Goal: Information Seeking & Learning: Learn about a topic

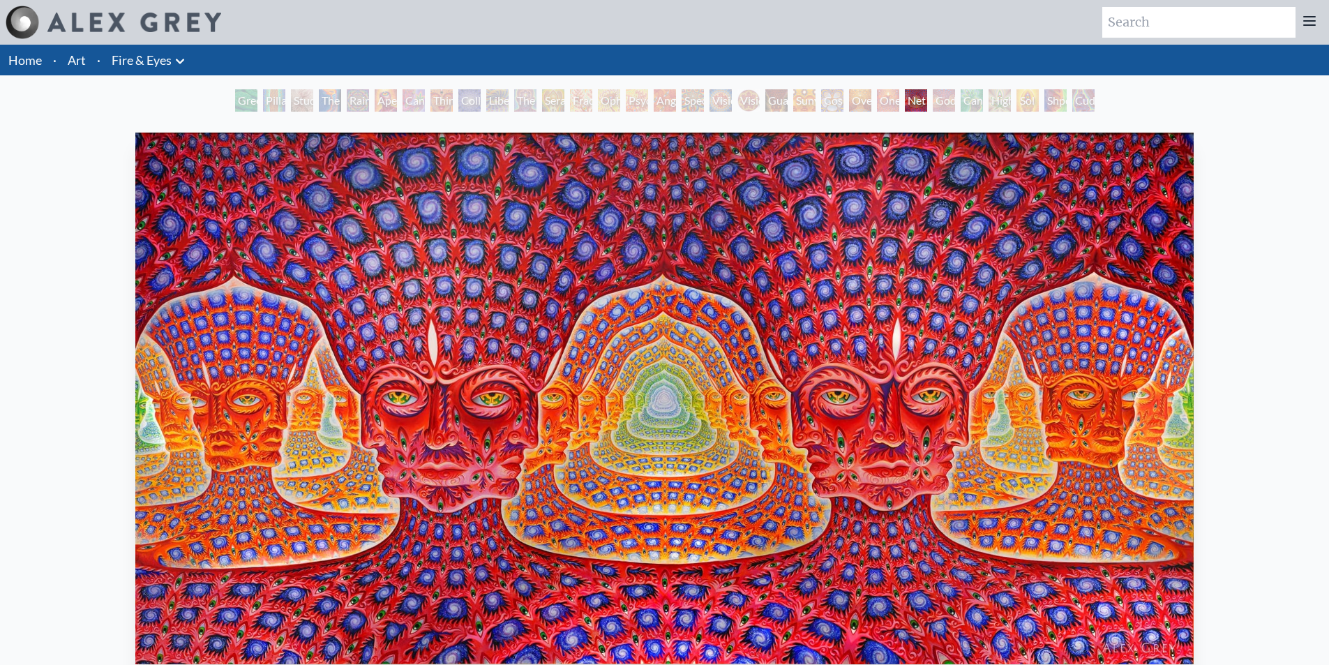
click at [765, 102] on div "Guardian of Infinite Vision" at bounding box center [776, 100] width 22 height 22
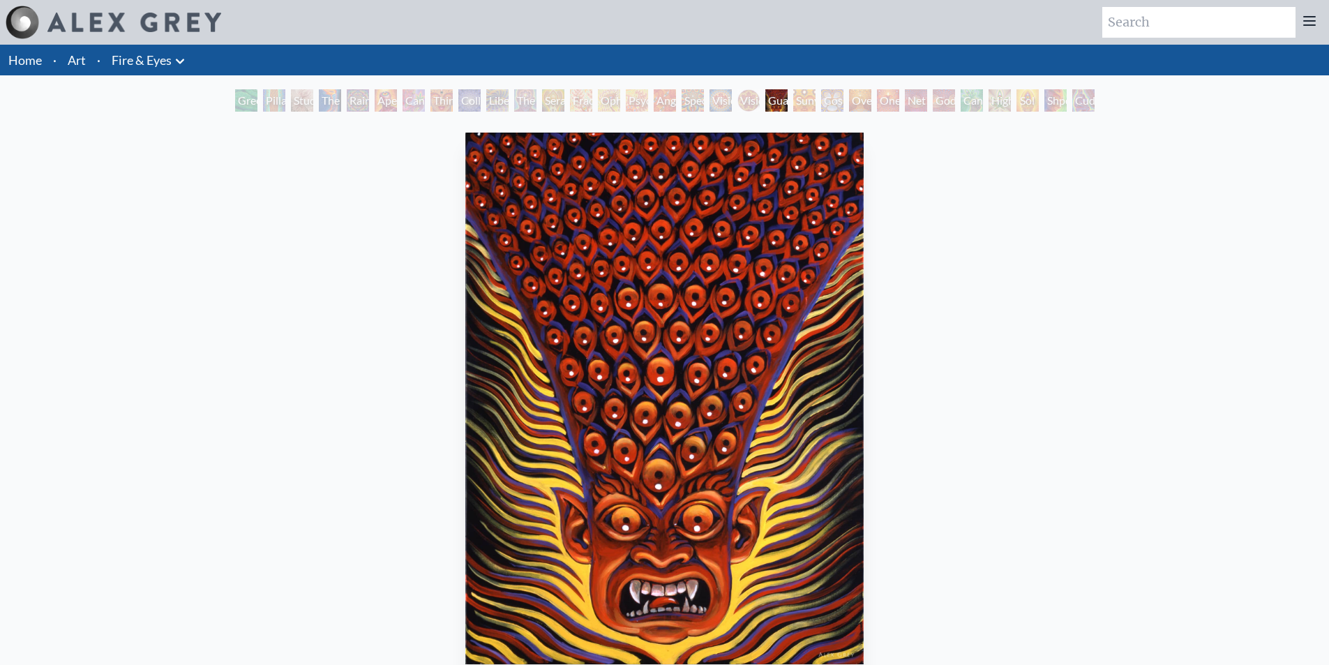
click at [693, 100] on div "Spectral Lotus" at bounding box center [693, 100] width 22 height 22
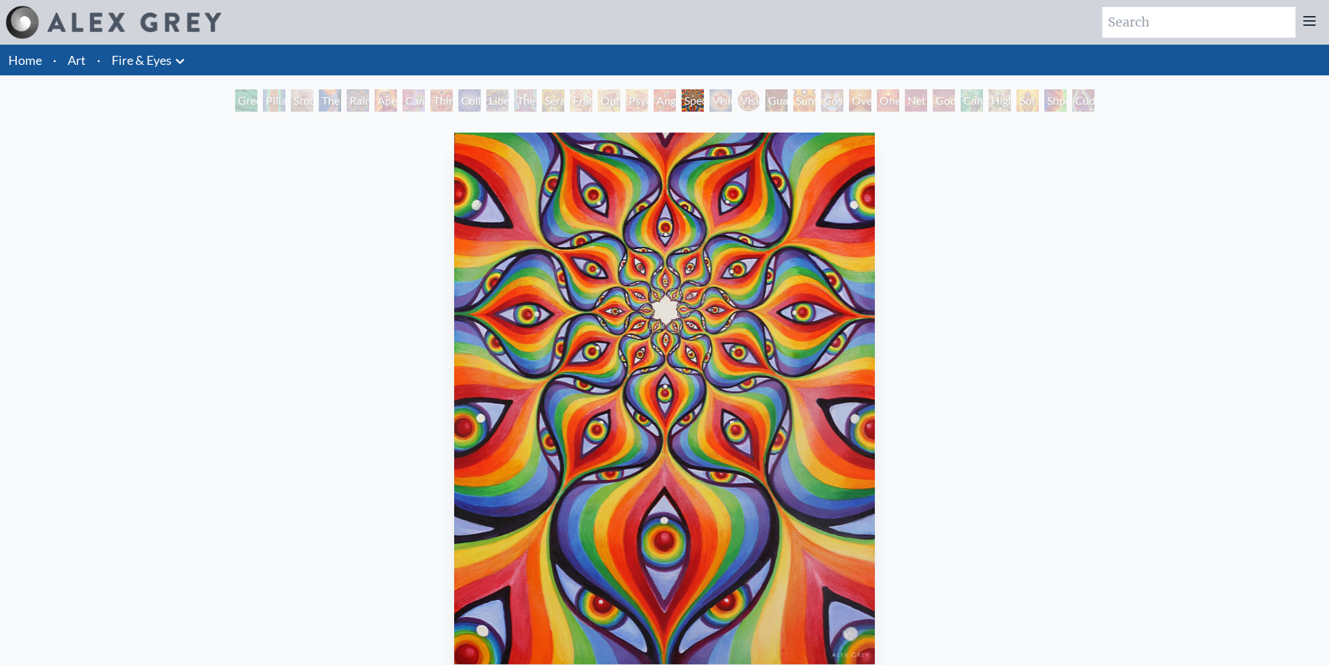
click at [626, 92] on div "Psychomicrograph of a Fractal Paisley Cherub Feather Tip" at bounding box center [637, 100] width 22 height 22
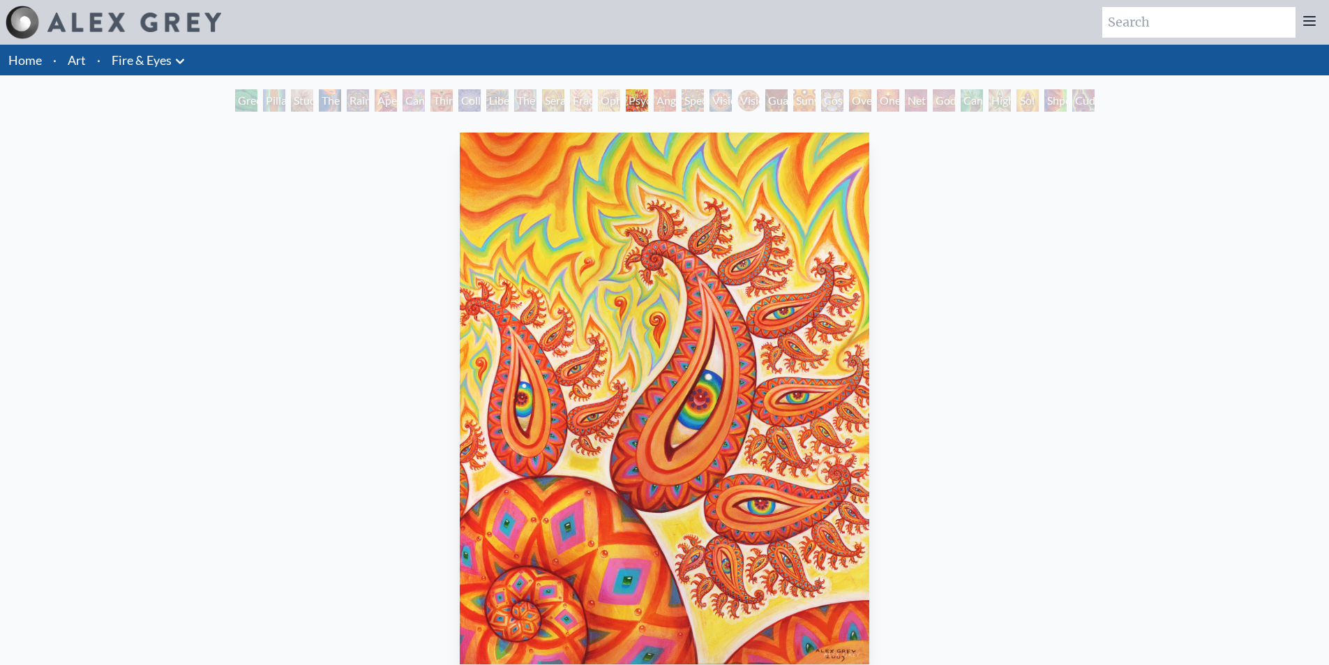
click at [598, 96] on div "Ophanic Eyelash" at bounding box center [609, 100] width 22 height 22
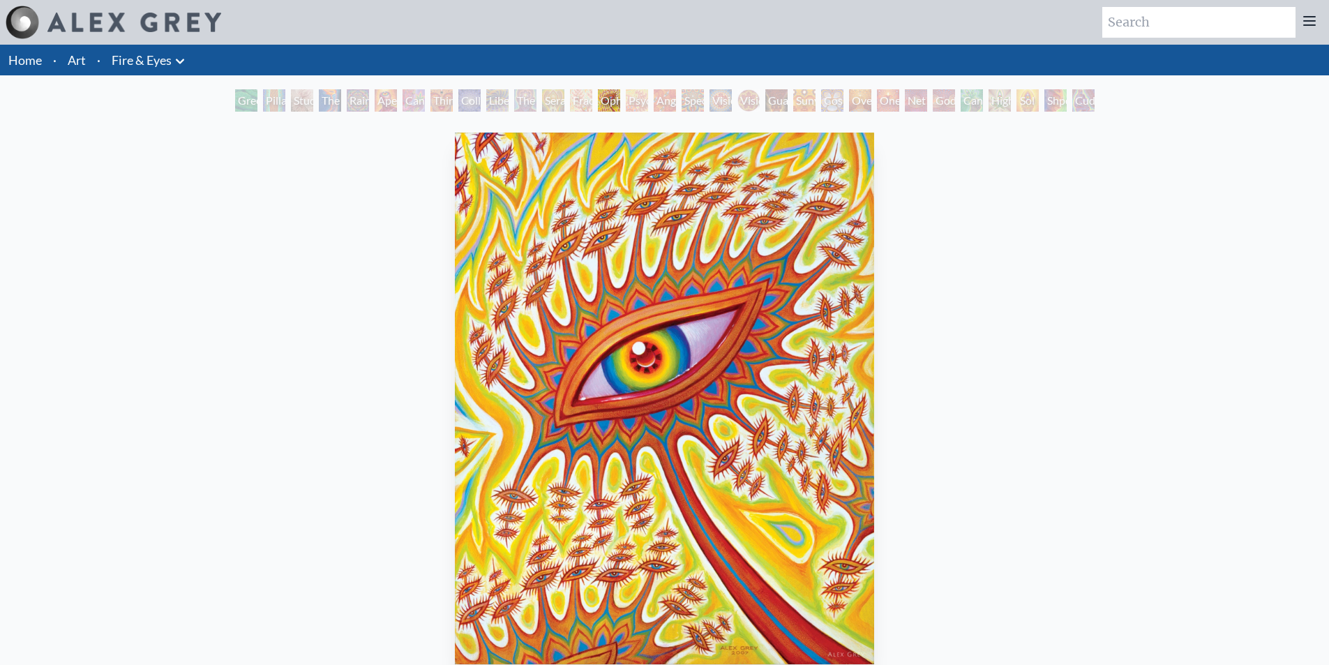
click at [551, 96] on div "Seraphic Transport Docking on the Third Eye" at bounding box center [553, 100] width 22 height 22
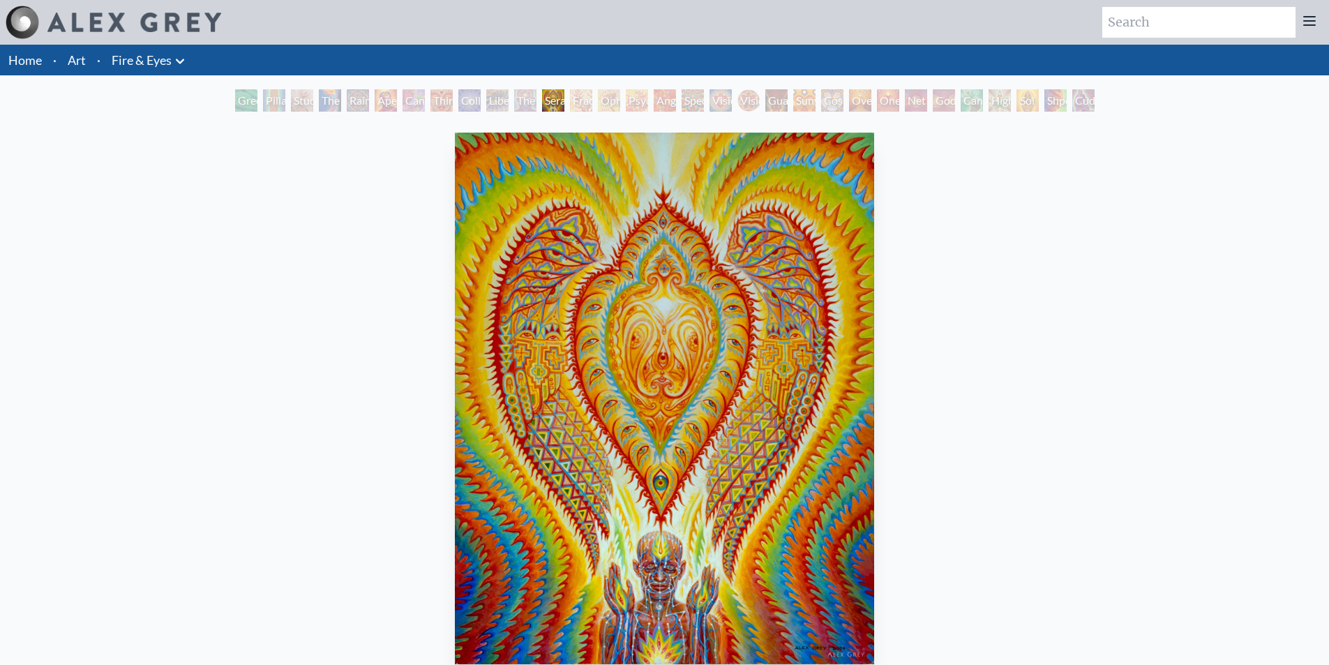
click at [509, 100] on div "Liberation Through Seeing" at bounding box center [497, 100] width 22 height 22
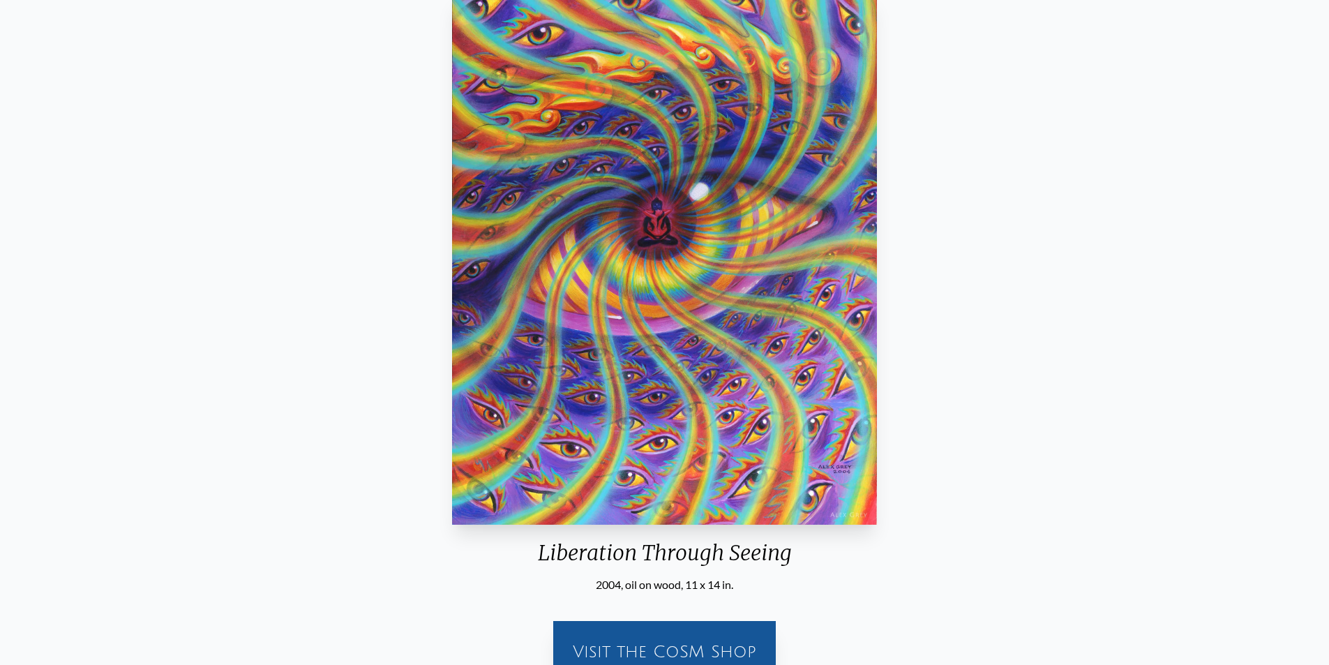
scroll to position [70, 0]
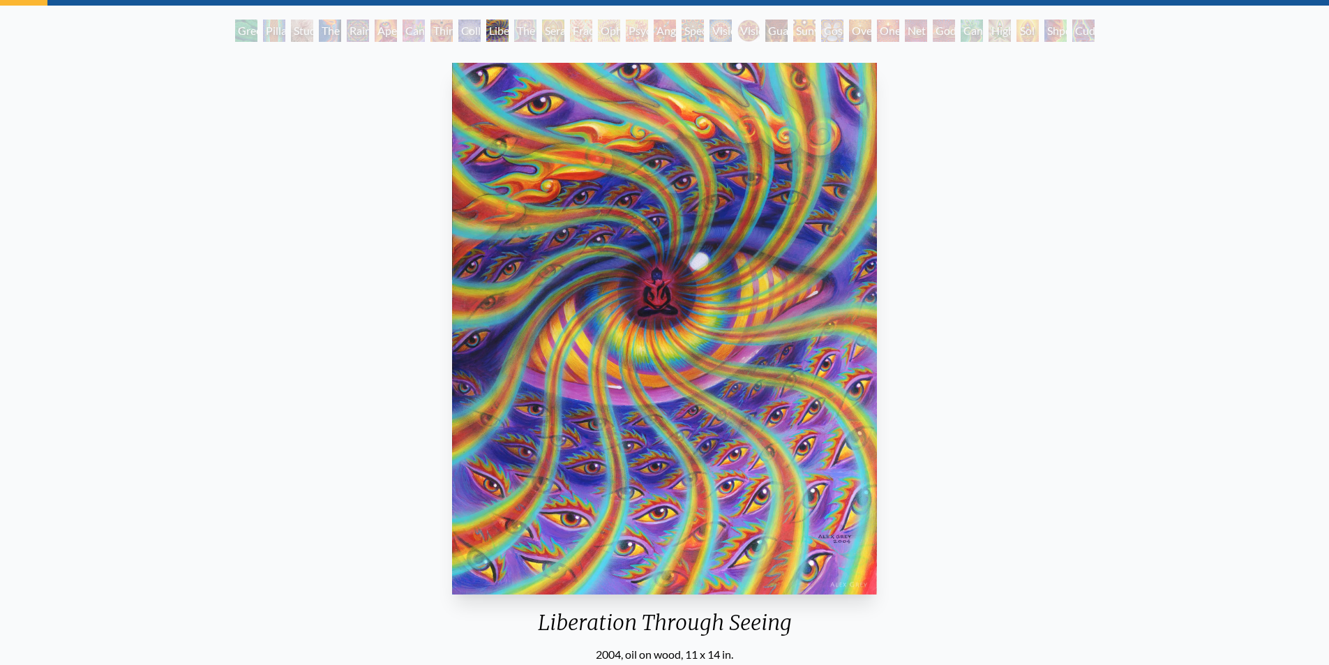
click at [463, 30] on div "Collective Vision" at bounding box center [469, 31] width 22 height 22
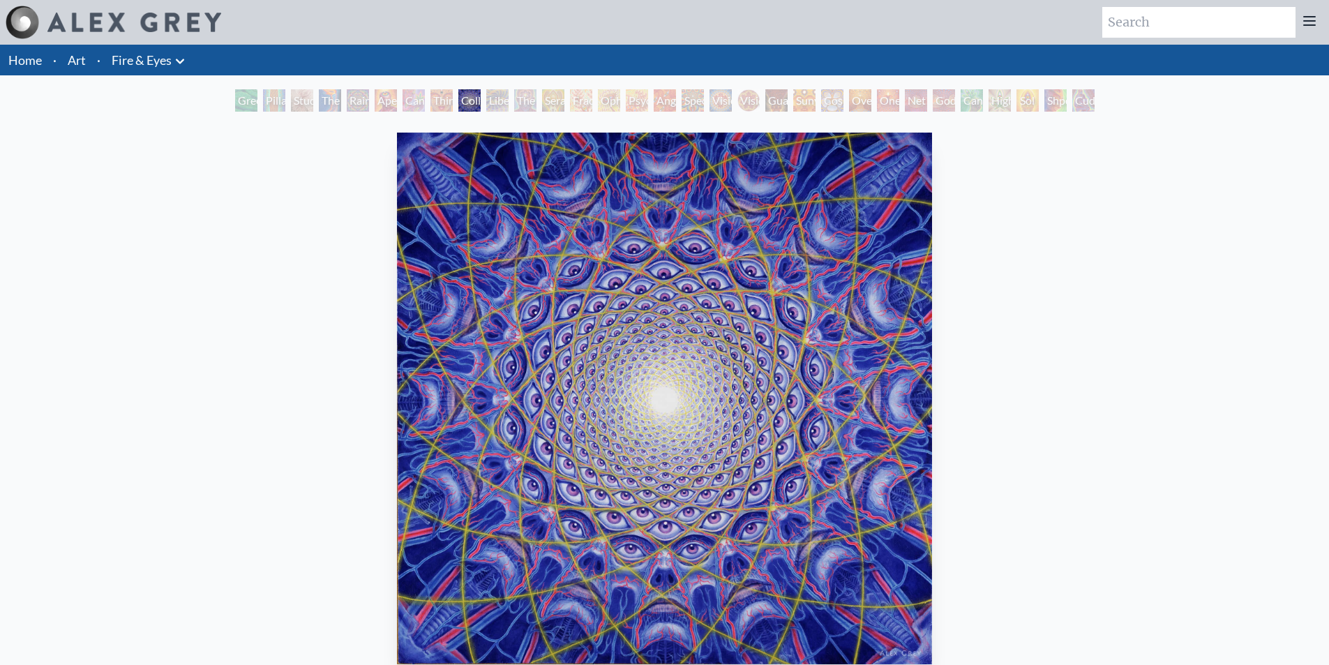
click at [447, 107] on div "Third Eye Tears of Joy" at bounding box center [441, 100] width 22 height 22
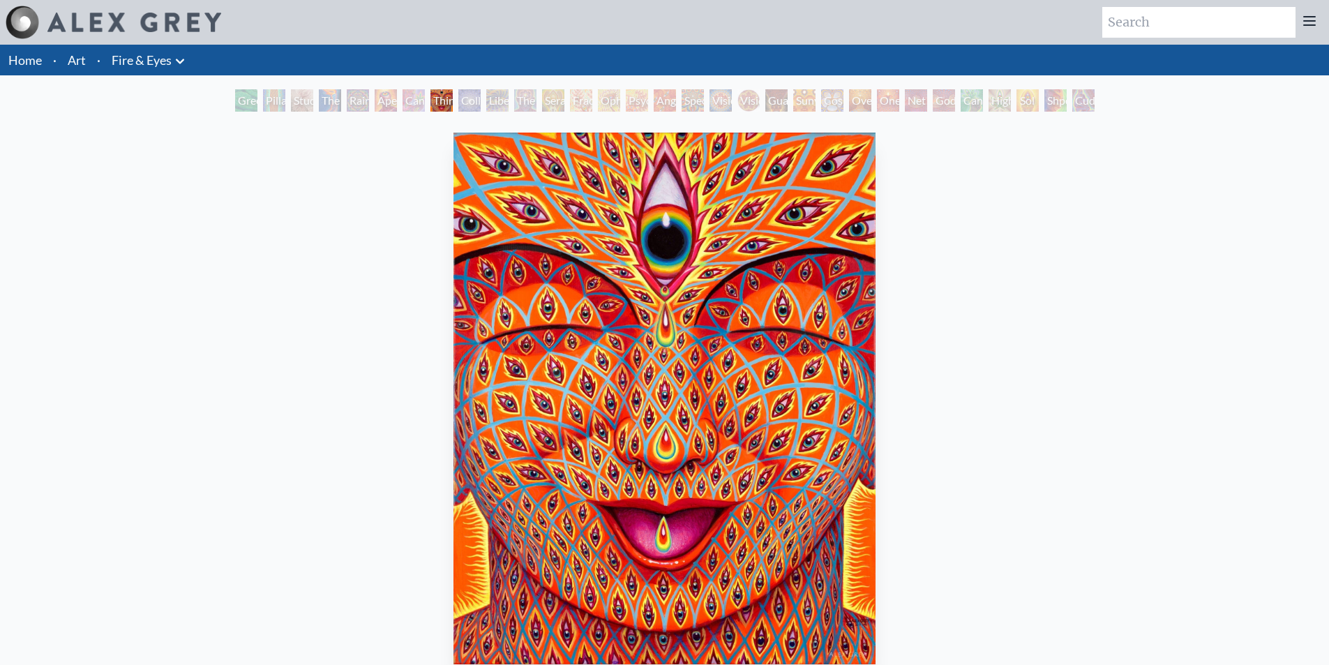
click at [375, 105] on div "Aperture" at bounding box center [386, 100] width 22 height 22
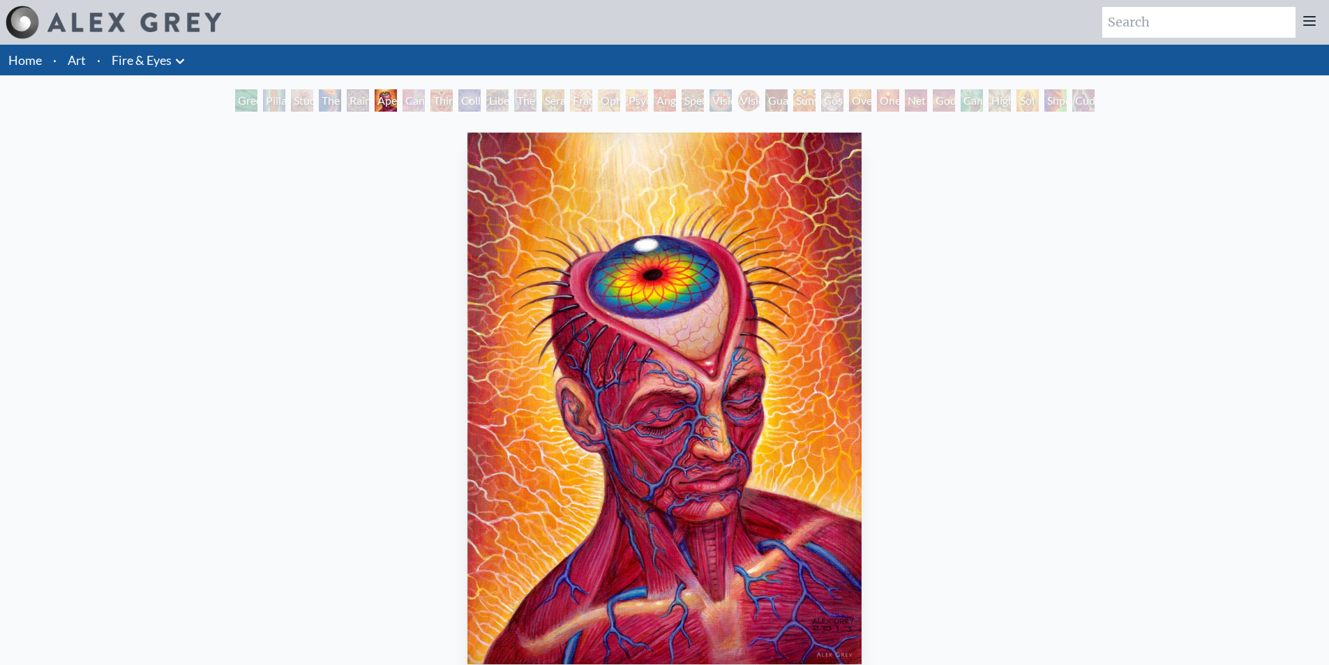
click at [340, 94] on div "The Torch" at bounding box center [330, 100] width 22 height 22
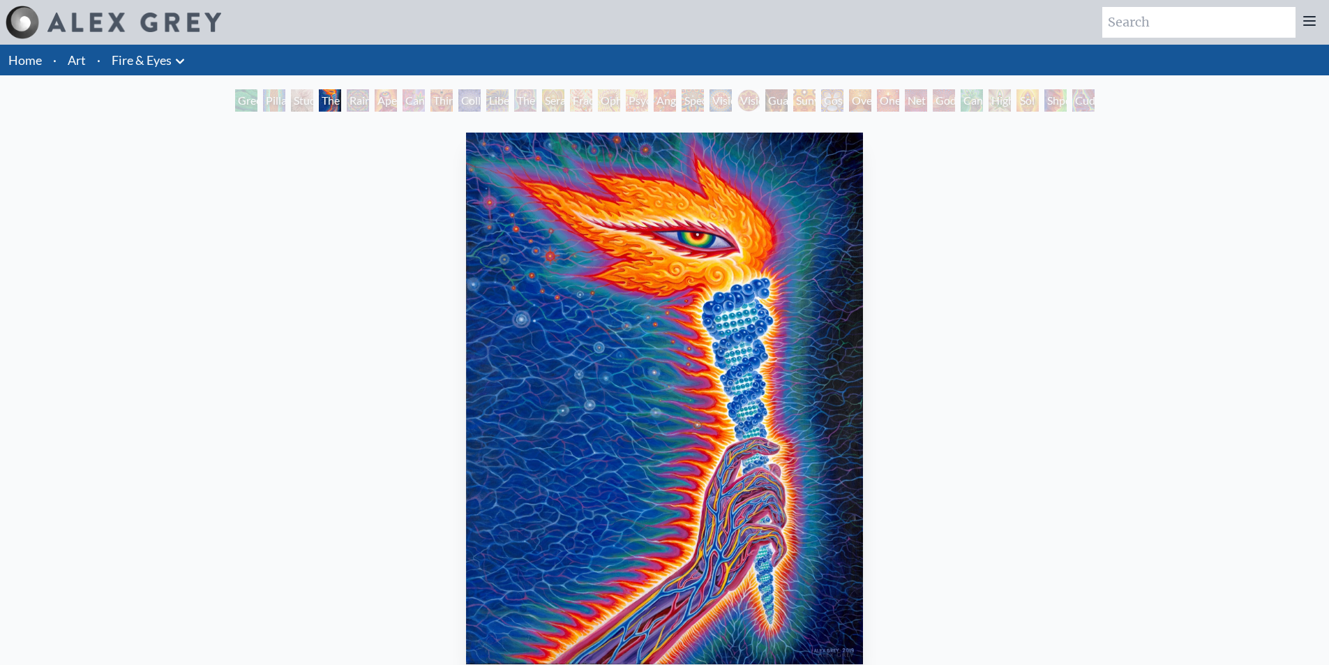
click at [291, 103] on div "Study for the Great Turn" at bounding box center [302, 100] width 22 height 22
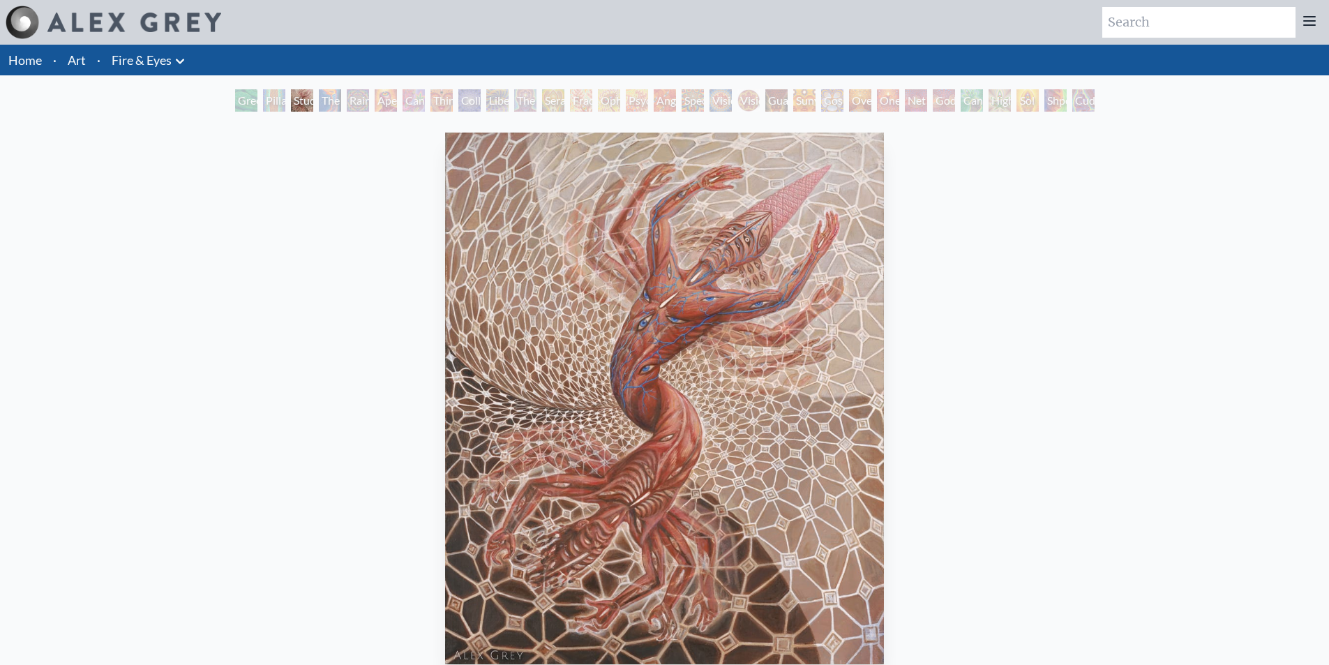
click at [269, 106] on div "Pillar of Awareness" at bounding box center [274, 100] width 22 height 22
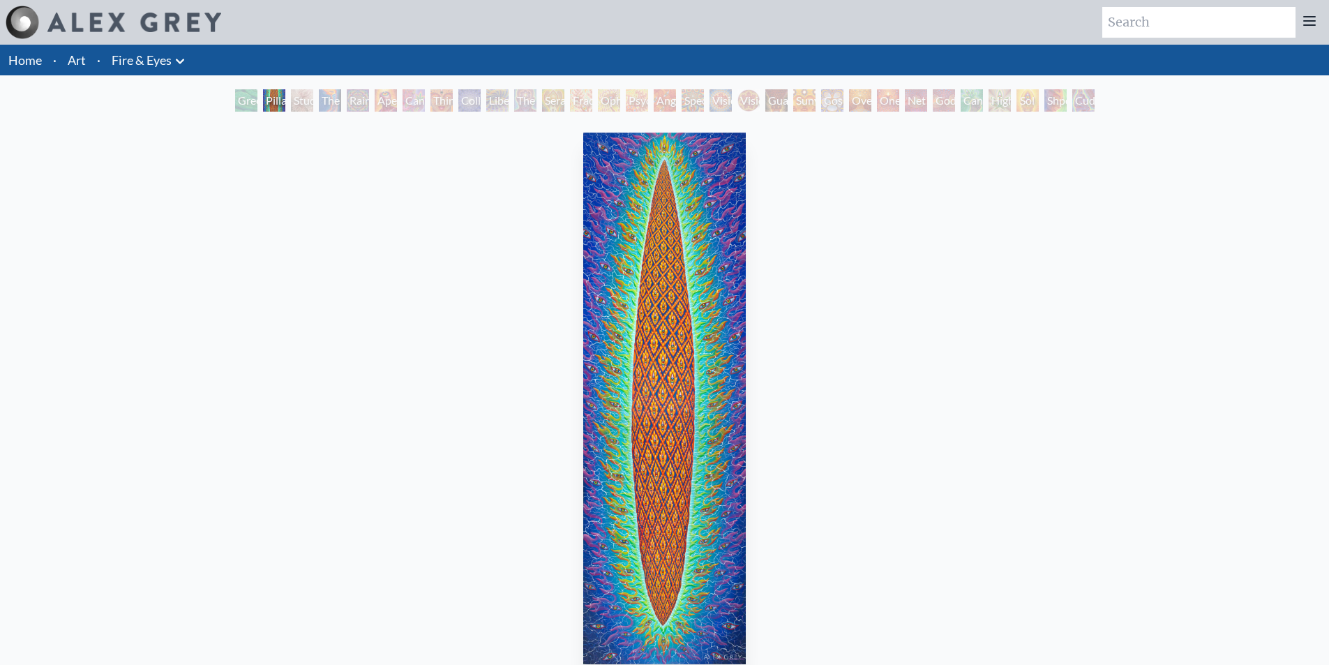
click at [237, 107] on div "Green Hand" at bounding box center [246, 100] width 22 height 22
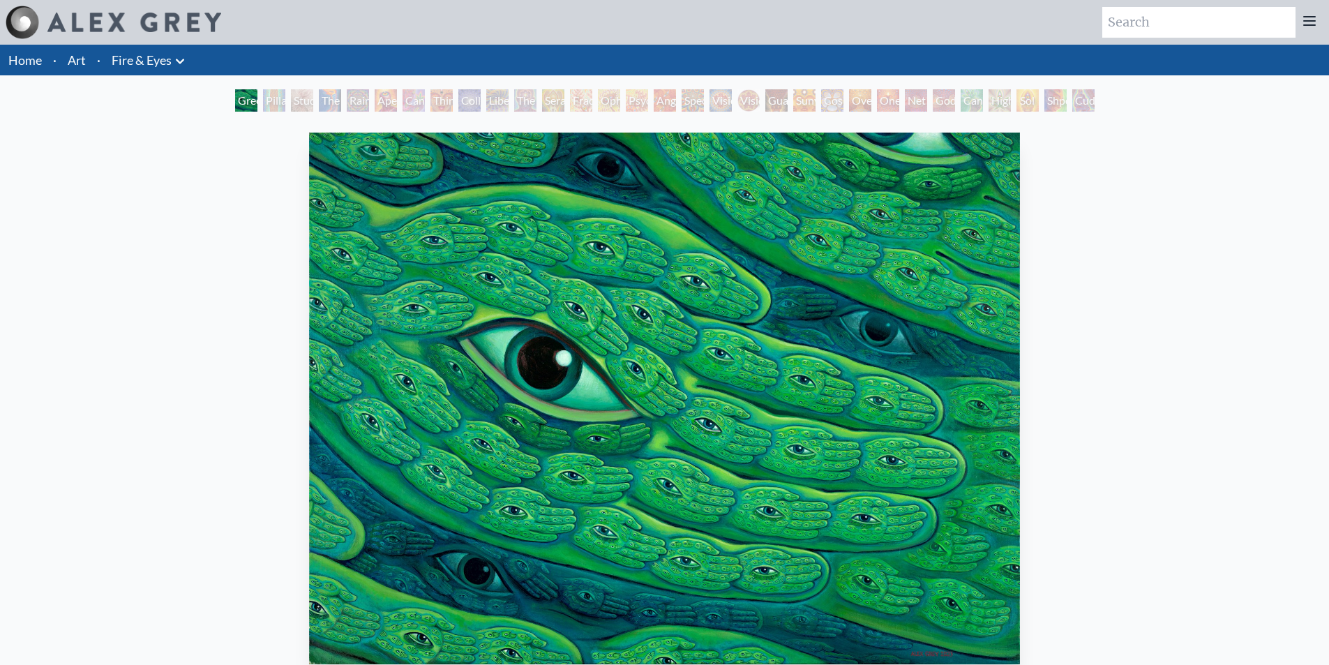
click at [746, 110] on div "Vision [PERSON_NAME]" at bounding box center [748, 100] width 22 height 22
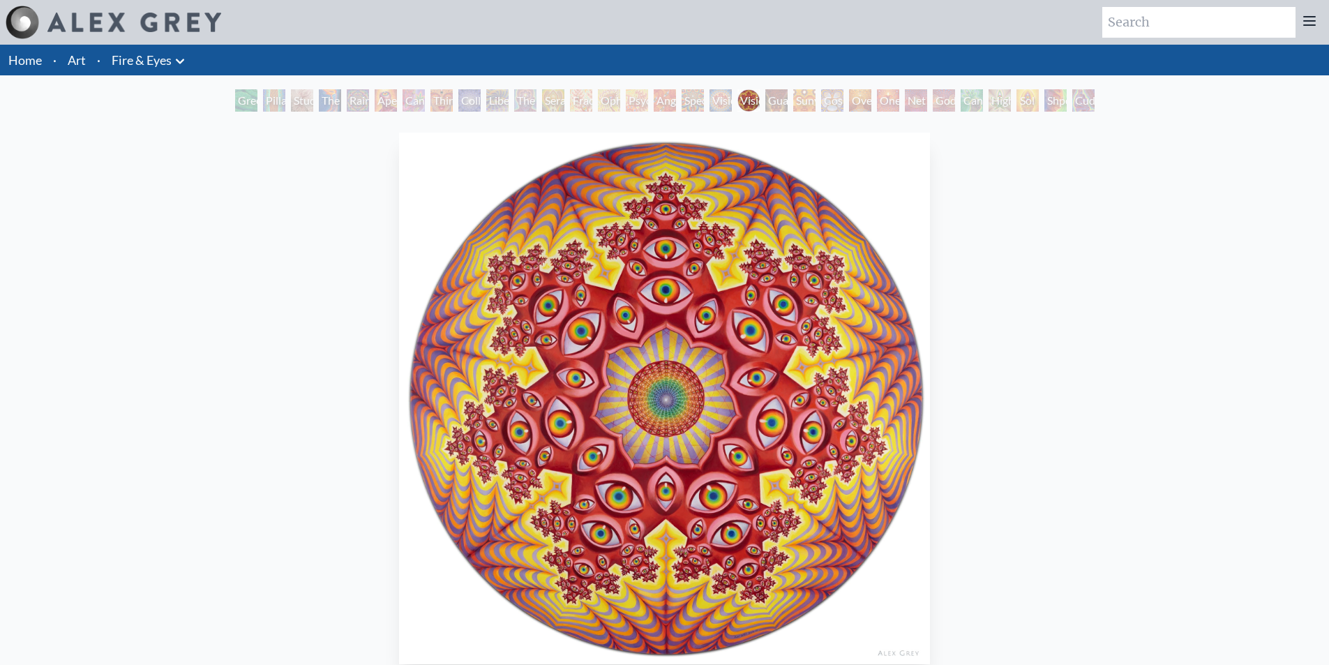
click at [464, 99] on div "Collective Vision" at bounding box center [469, 100] width 22 height 22
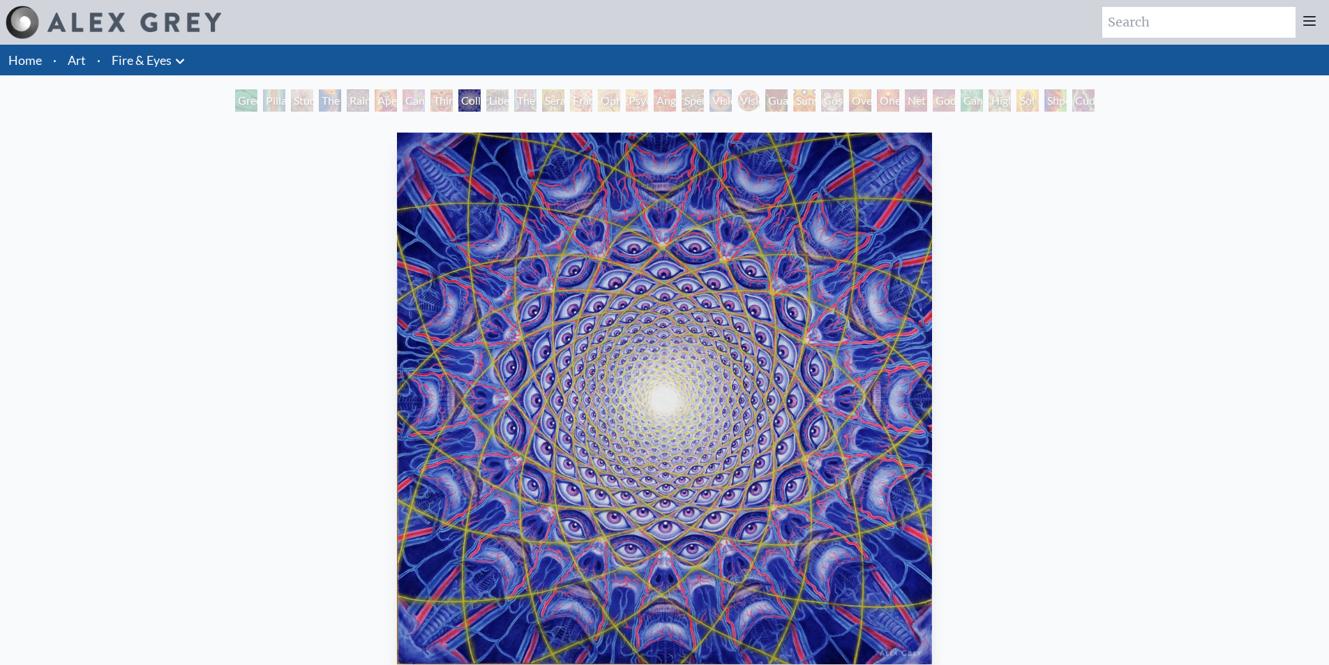
click at [1077, 103] on div "Cuddle" at bounding box center [1083, 100] width 22 height 22
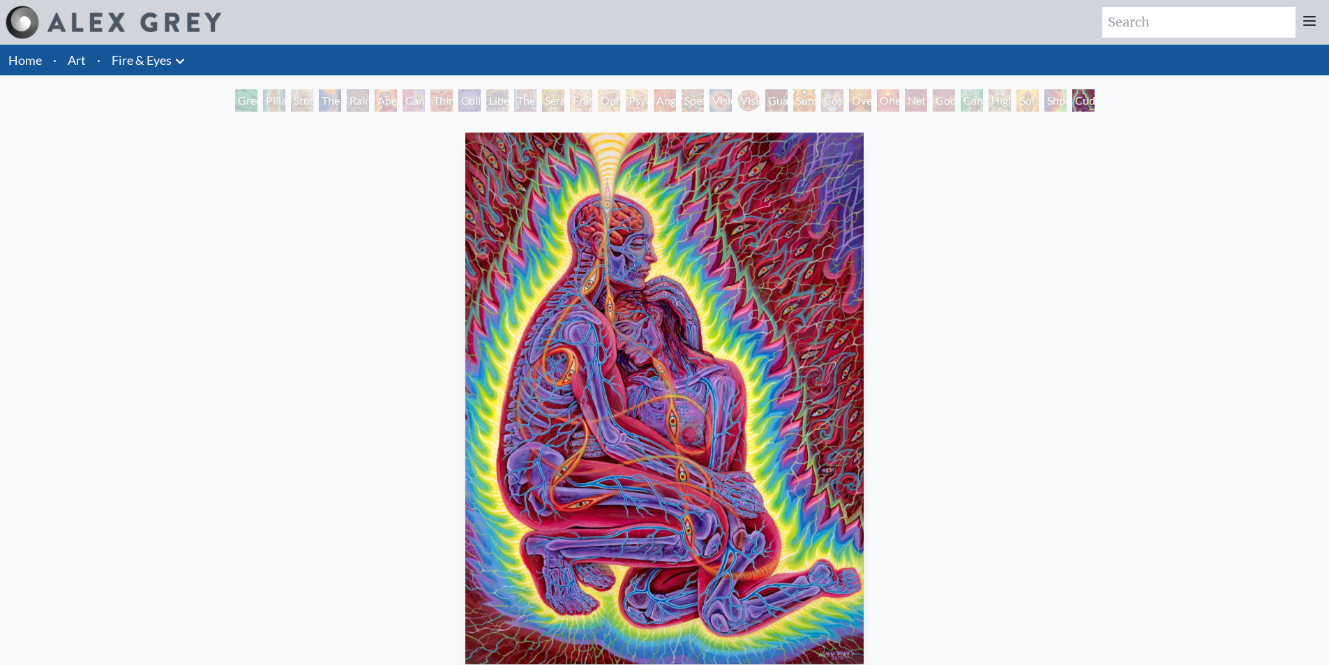
click at [1044, 97] on div "Shpongled" at bounding box center [1055, 100] width 22 height 22
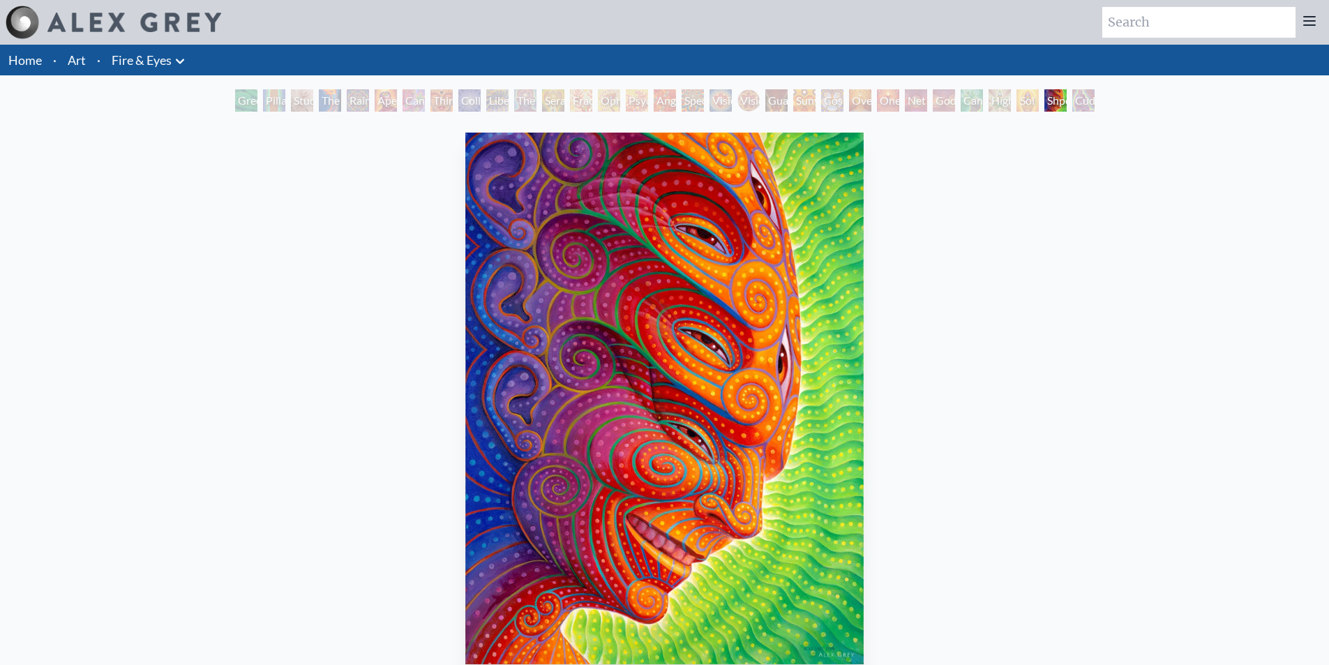
click at [1017, 96] on div "Sol Invictus" at bounding box center [1028, 100] width 22 height 22
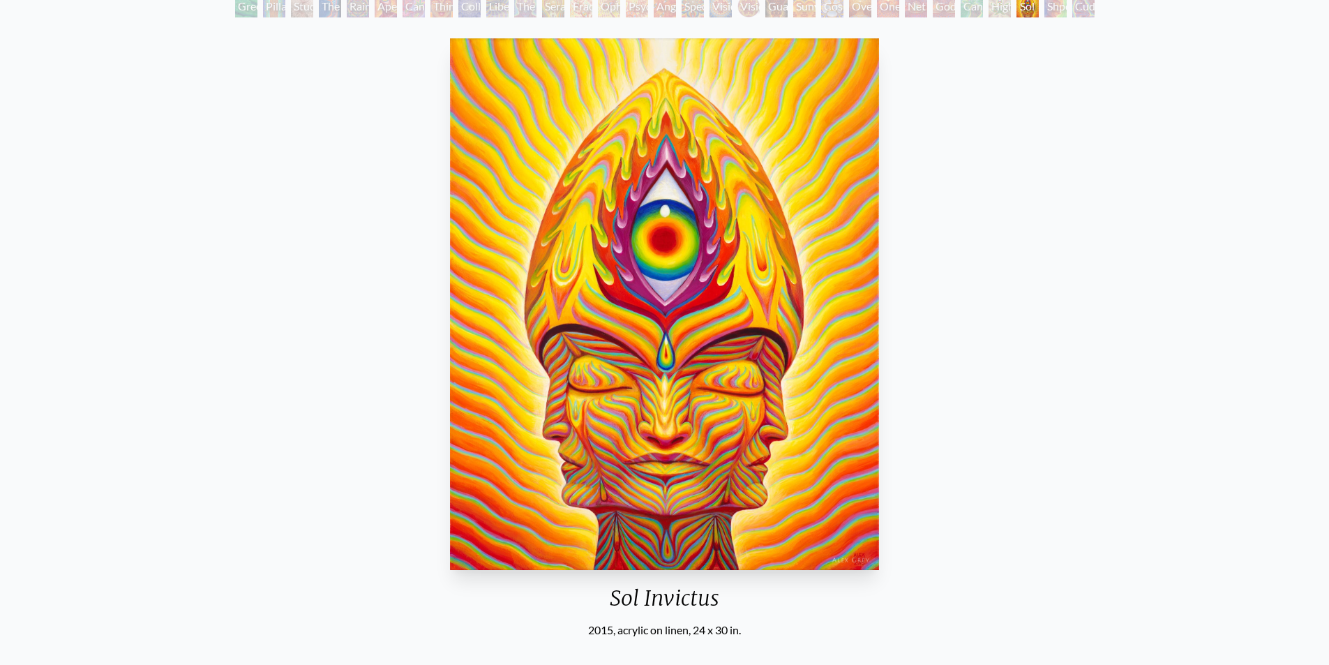
scroll to position [70, 0]
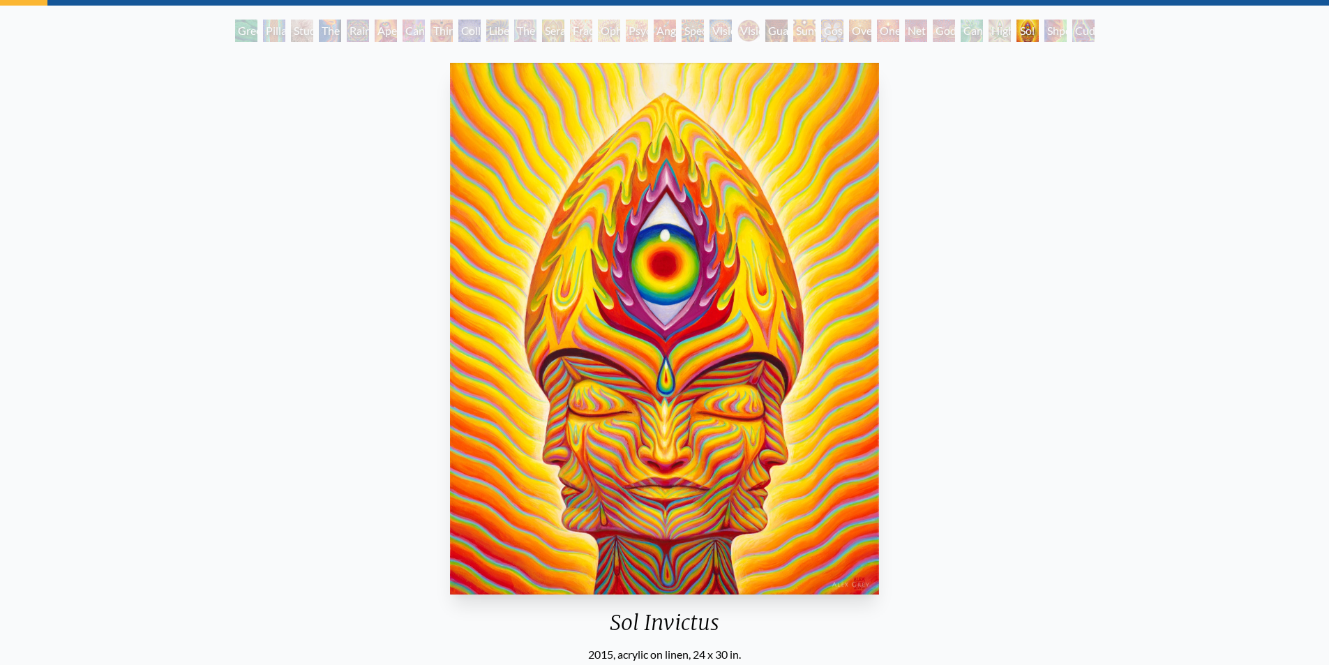
click at [990, 31] on div "Higher Vision" at bounding box center [1000, 31] width 22 height 22
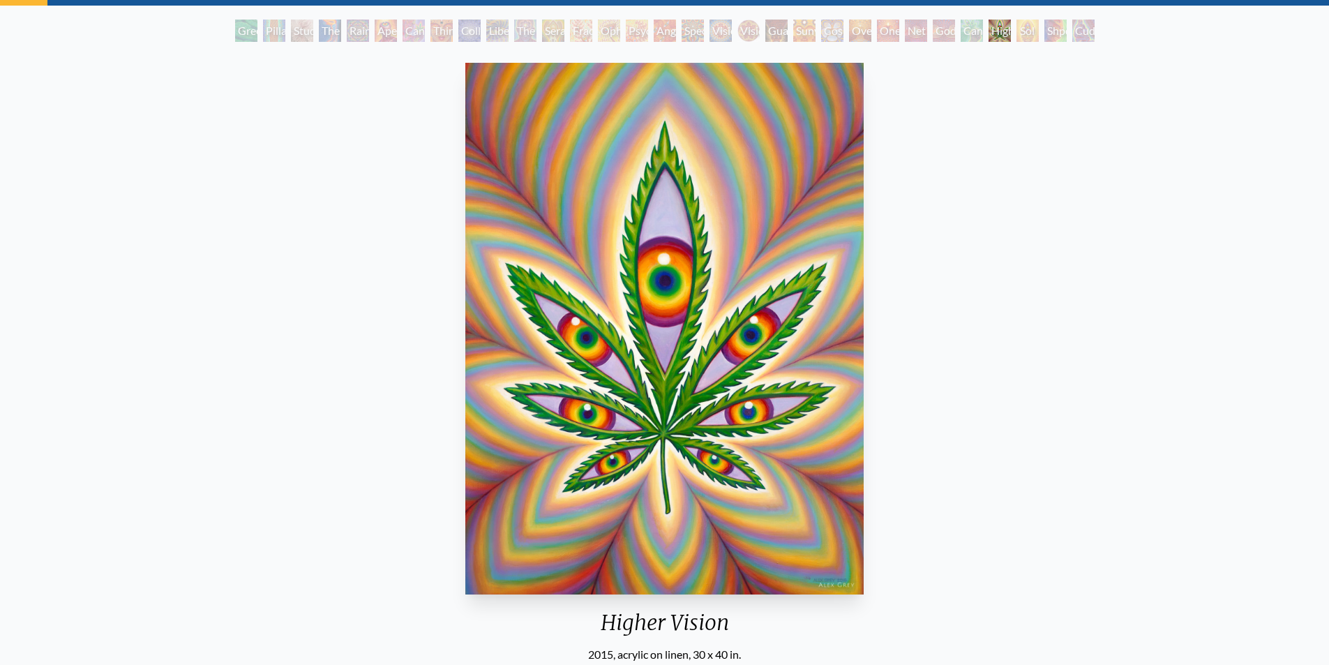
click at [969, 34] on div "Cannafist" at bounding box center [972, 31] width 22 height 22
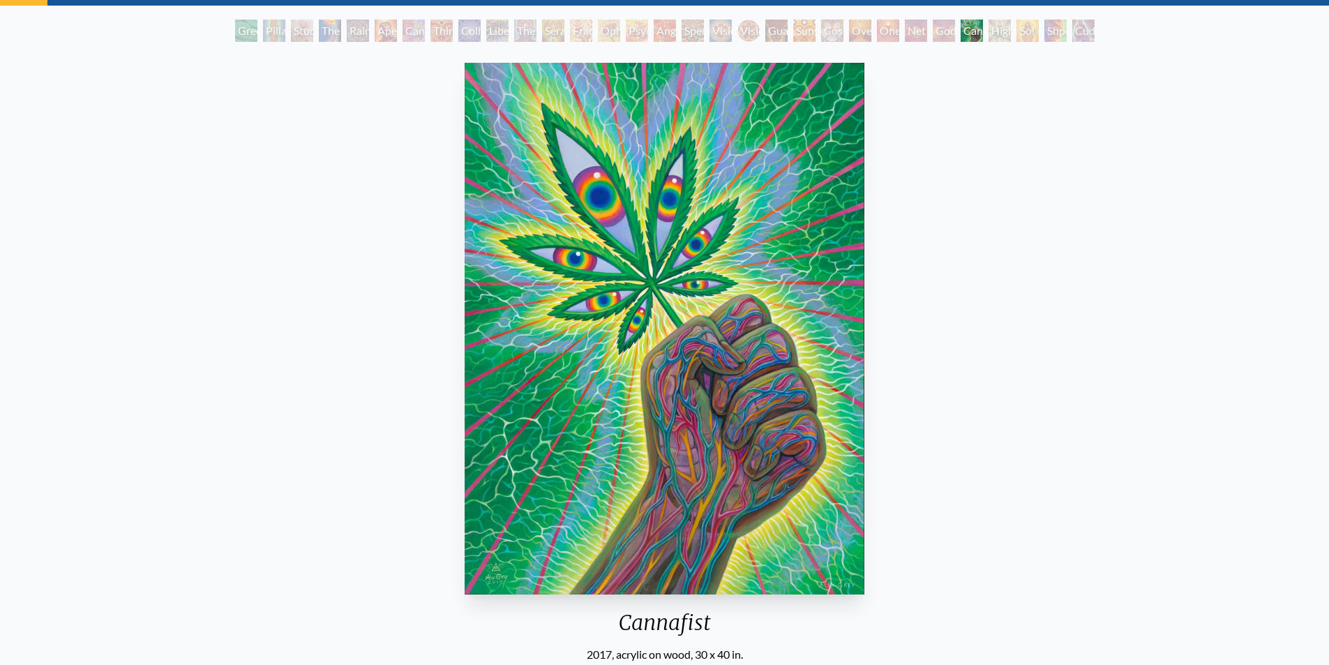
click at [955, 31] on div "Godself" at bounding box center [944, 31] width 22 height 22
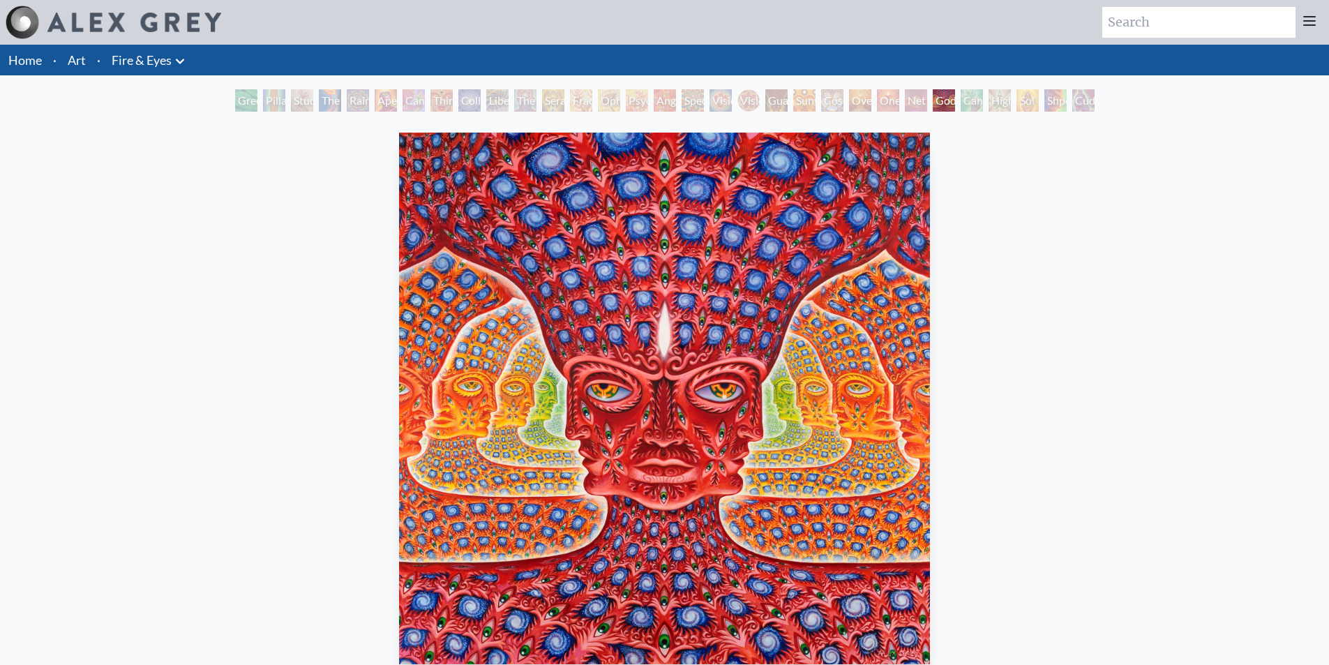
click at [915, 104] on div "Net of Being" at bounding box center [916, 100] width 22 height 22
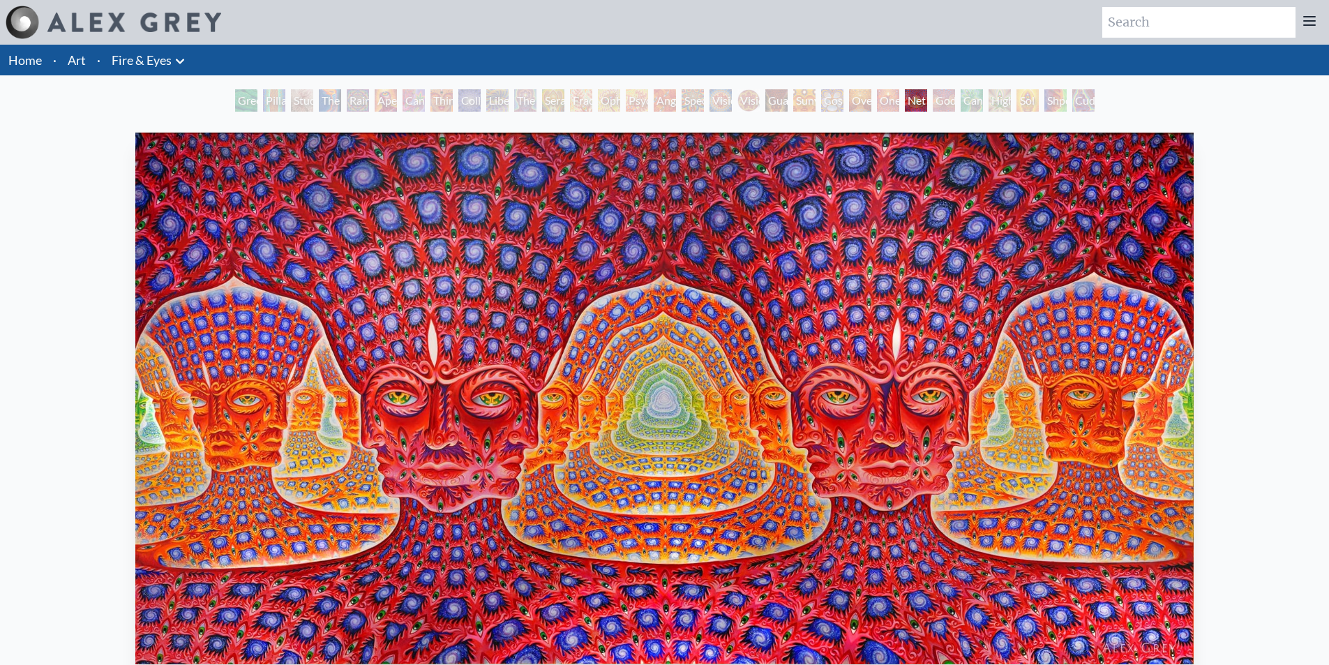
click at [897, 103] on div "One" at bounding box center [888, 100] width 22 height 22
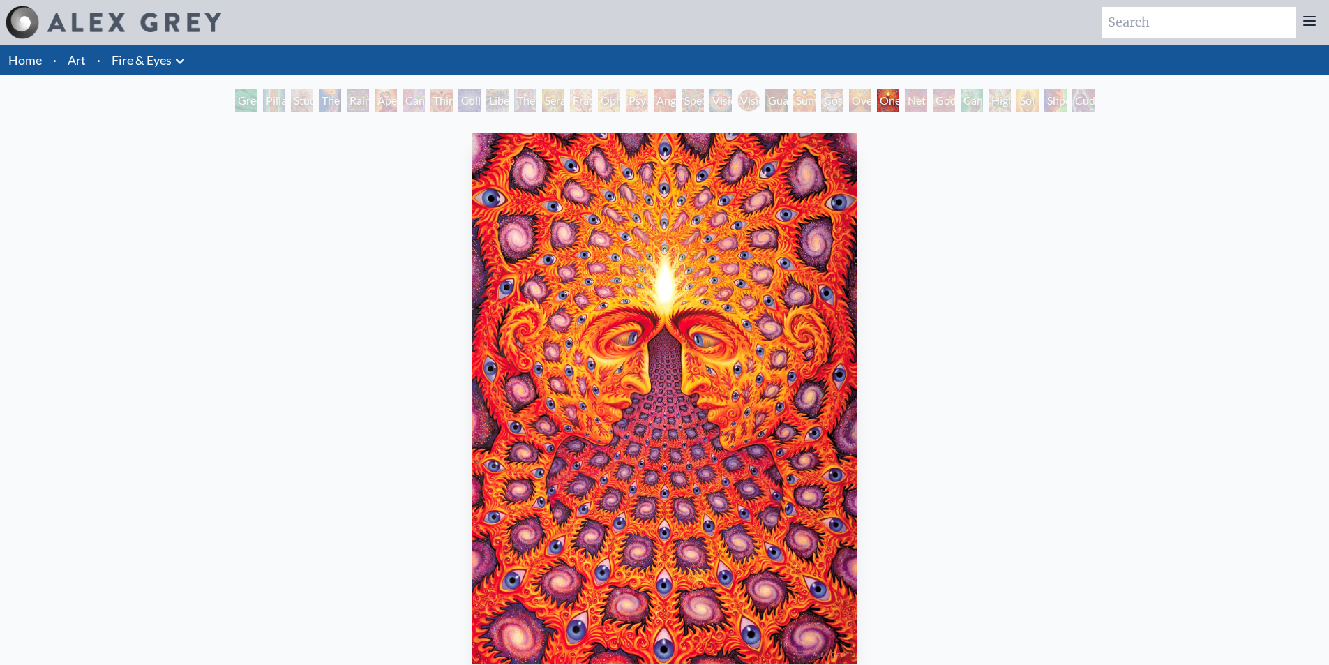
click at [862, 99] on div "Oversoul" at bounding box center [860, 100] width 22 height 22
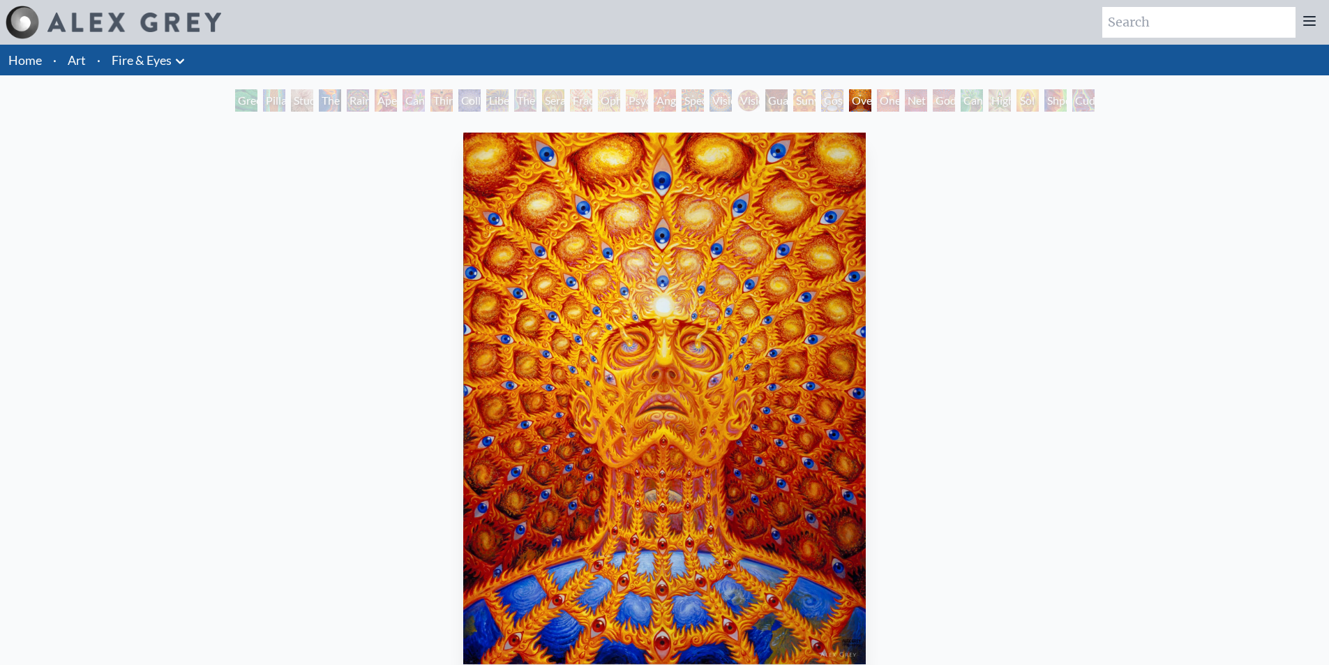
click at [834, 104] on div "Cosmic Elf" at bounding box center [832, 100] width 22 height 22
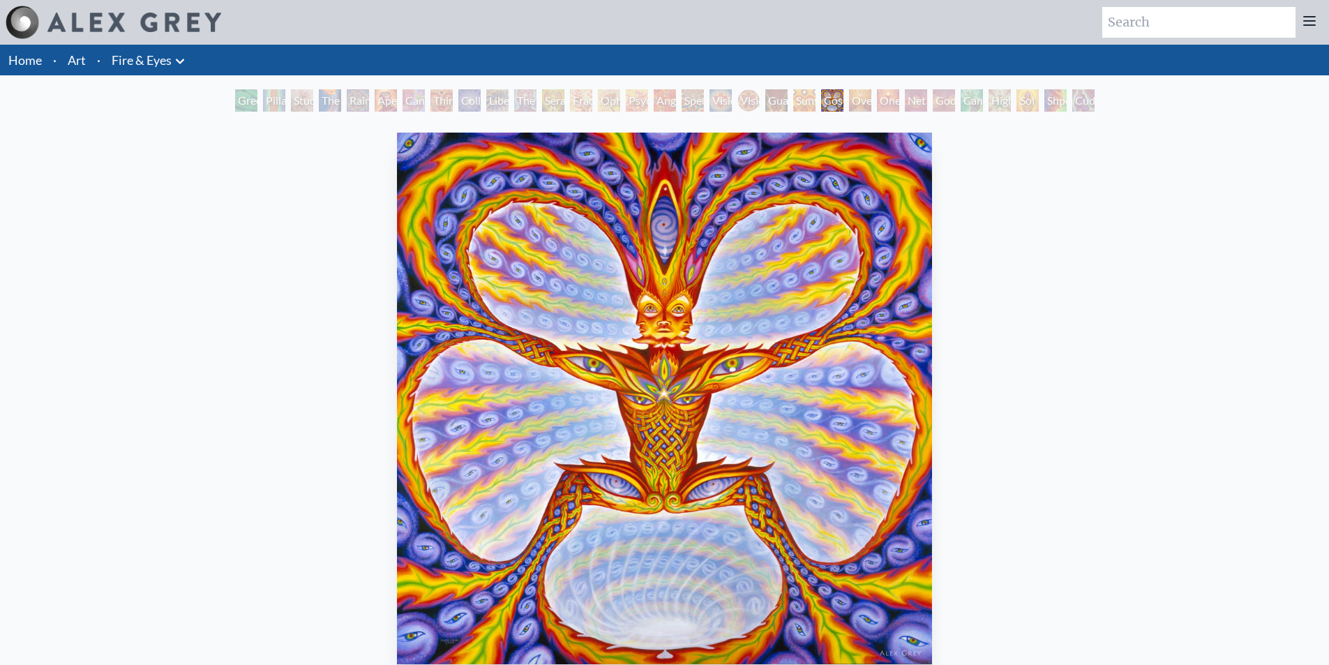
click at [793, 96] on div "Sunyata" at bounding box center [804, 100] width 22 height 22
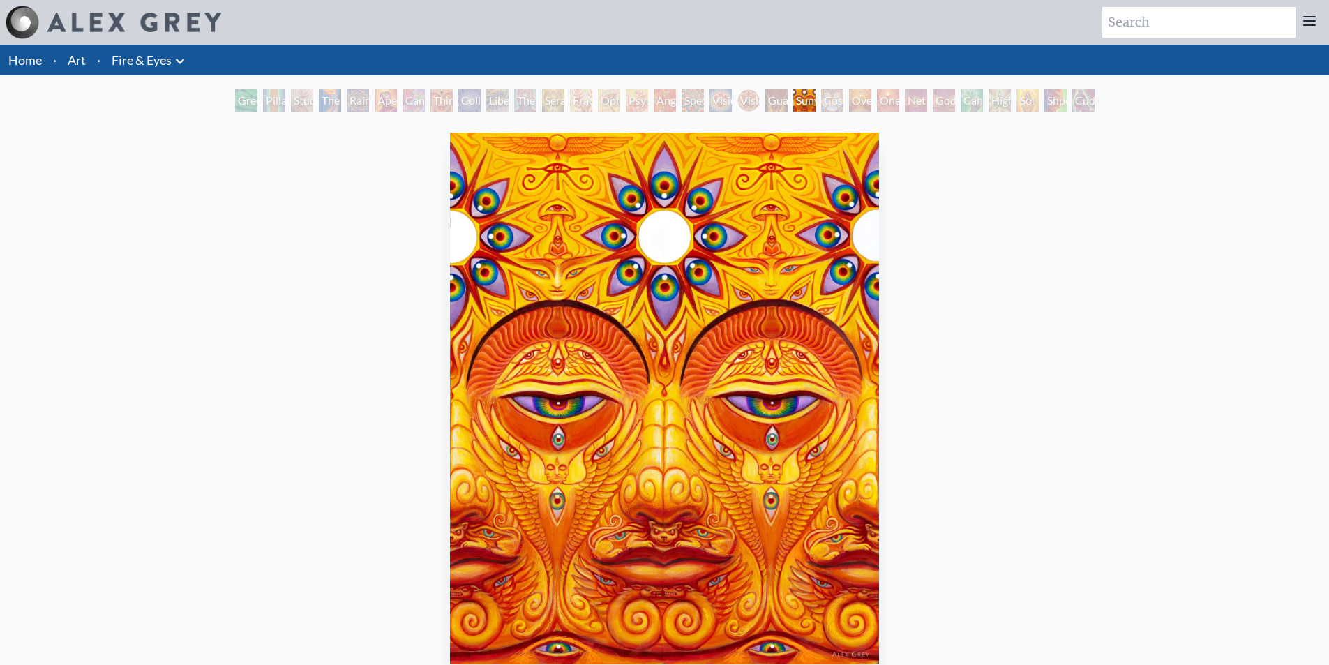
click at [765, 94] on div "Guardian of Infinite Vision" at bounding box center [776, 100] width 22 height 22
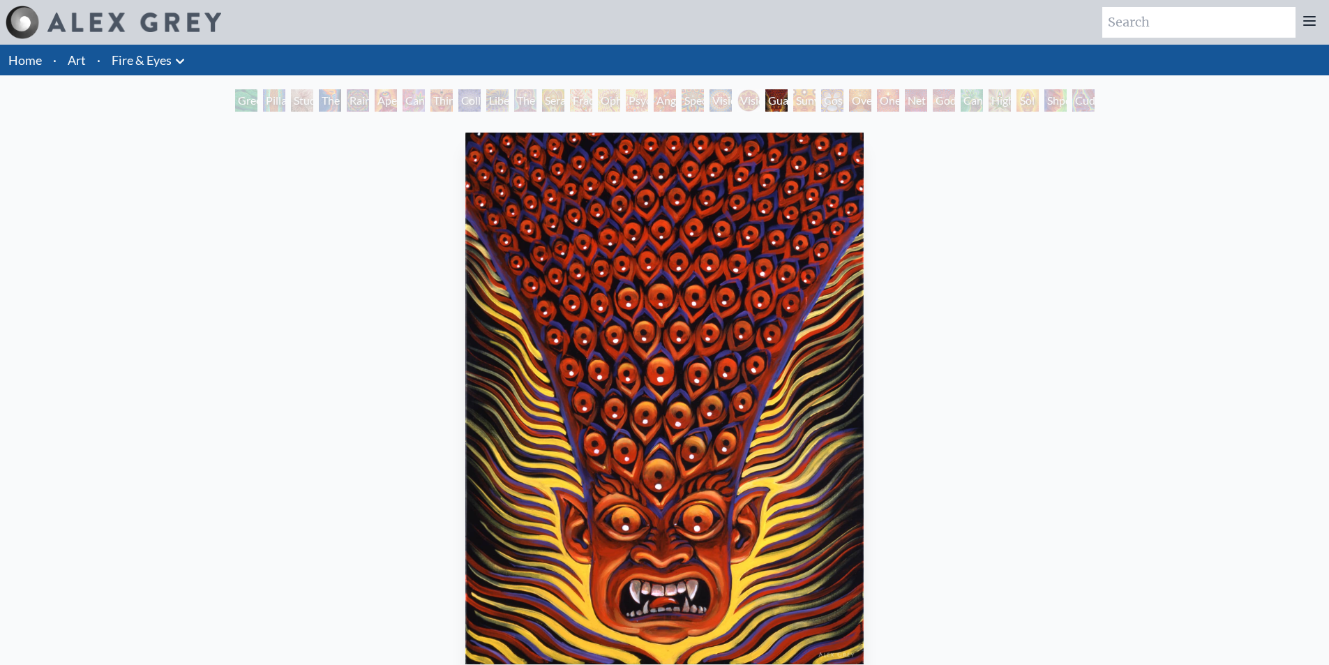
click at [742, 99] on div "Vision [PERSON_NAME]" at bounding box center [748, 100] width 22 height 22
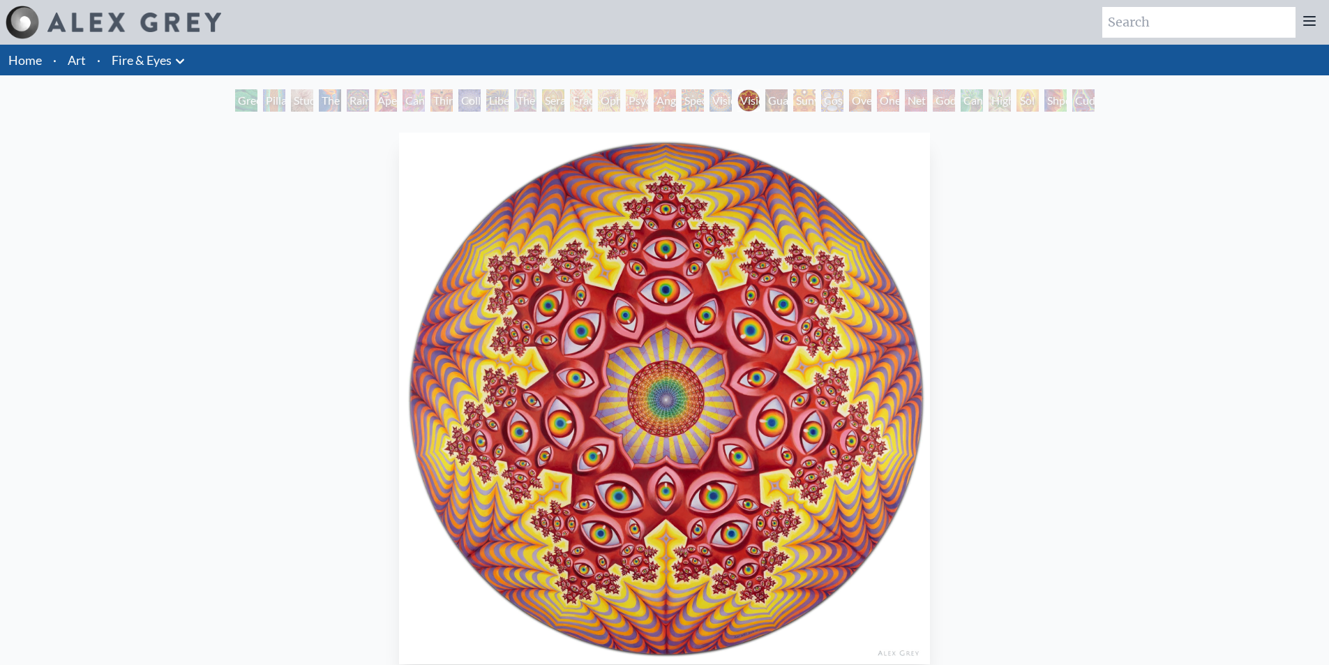
click at [626, 105] on div "Psychomicrograph of a Fractal Paisley Cherub Feather Tip" at bounding box center [637, 100] width 22 height 22
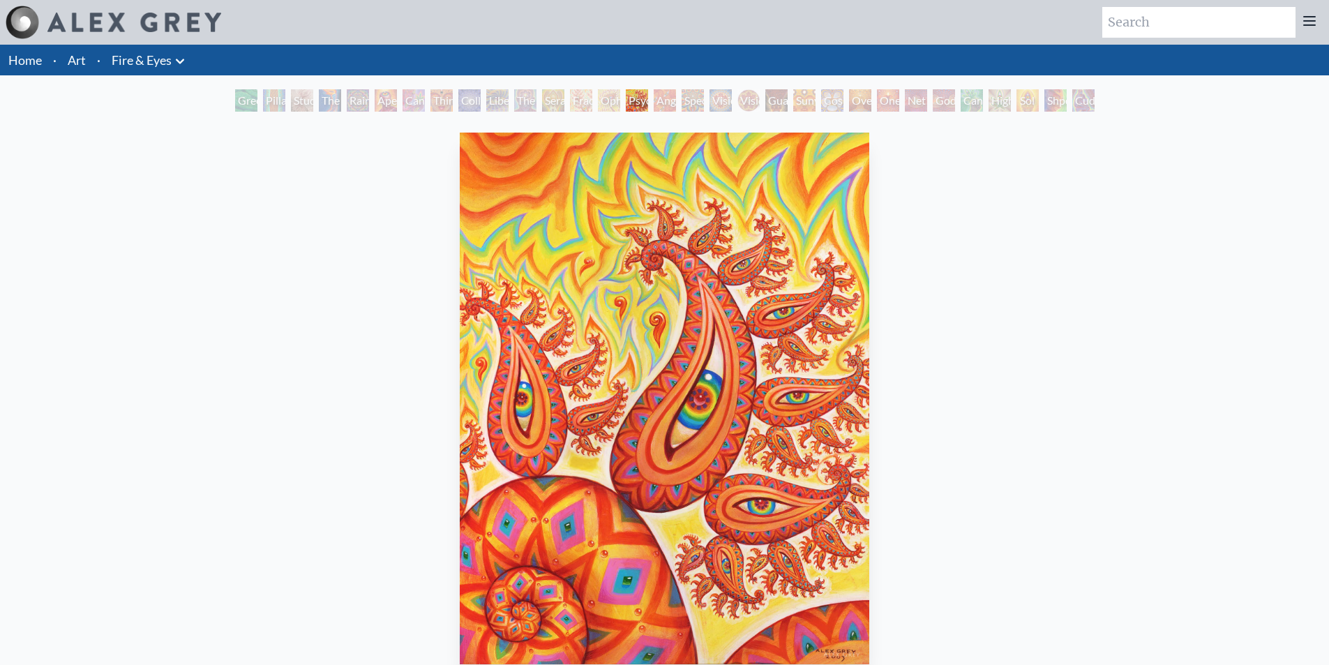
click at [459, 93] on div "Collective Vision" at bounding box center [469, 100] width 22 height 22
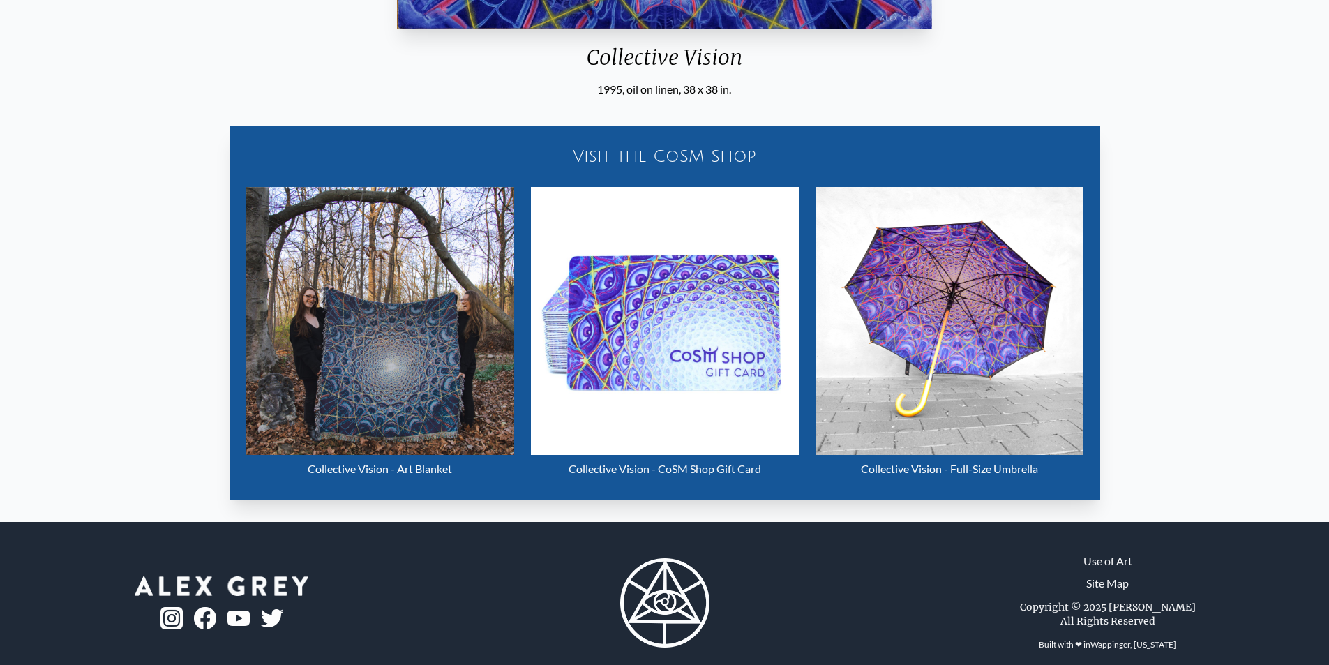
scroll to position [654, 0]
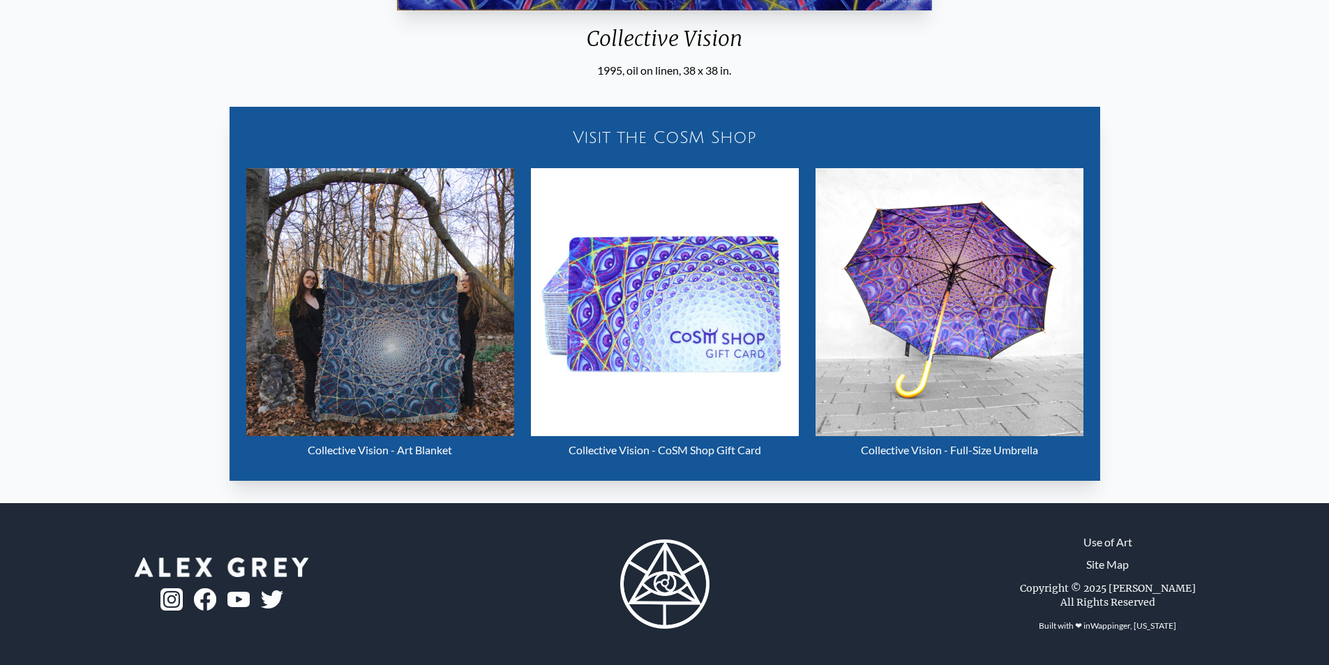
click at [1028, 327] on img "9 / 31" at bounding box center [950, 302] width 268 height 268
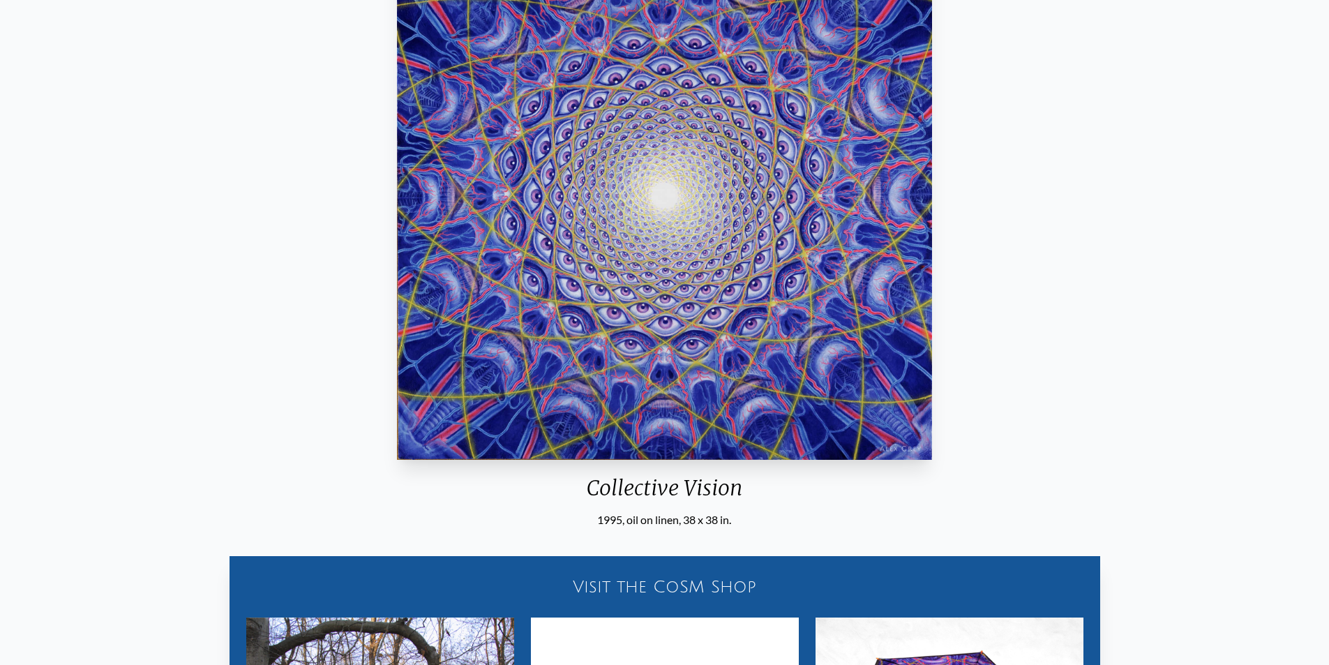
scroll to position [0, 0]
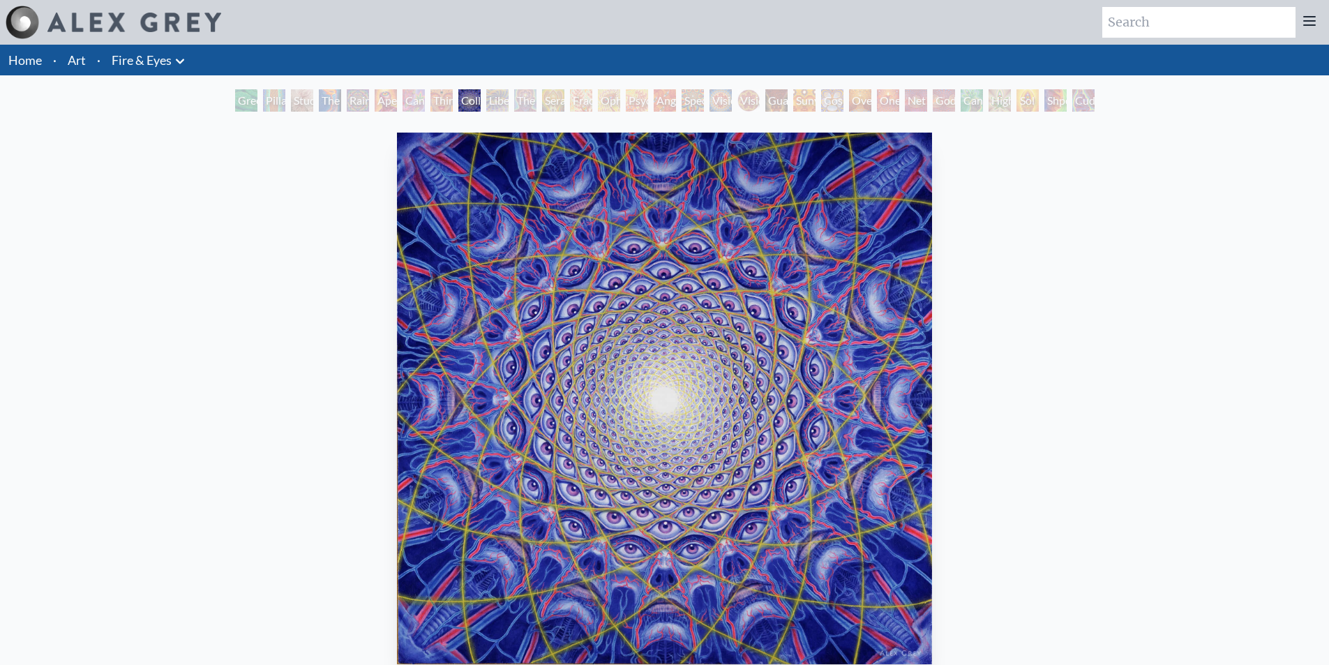
click at [877, 101] on div "One" at bounding box center [888, 100] width 22 height 22
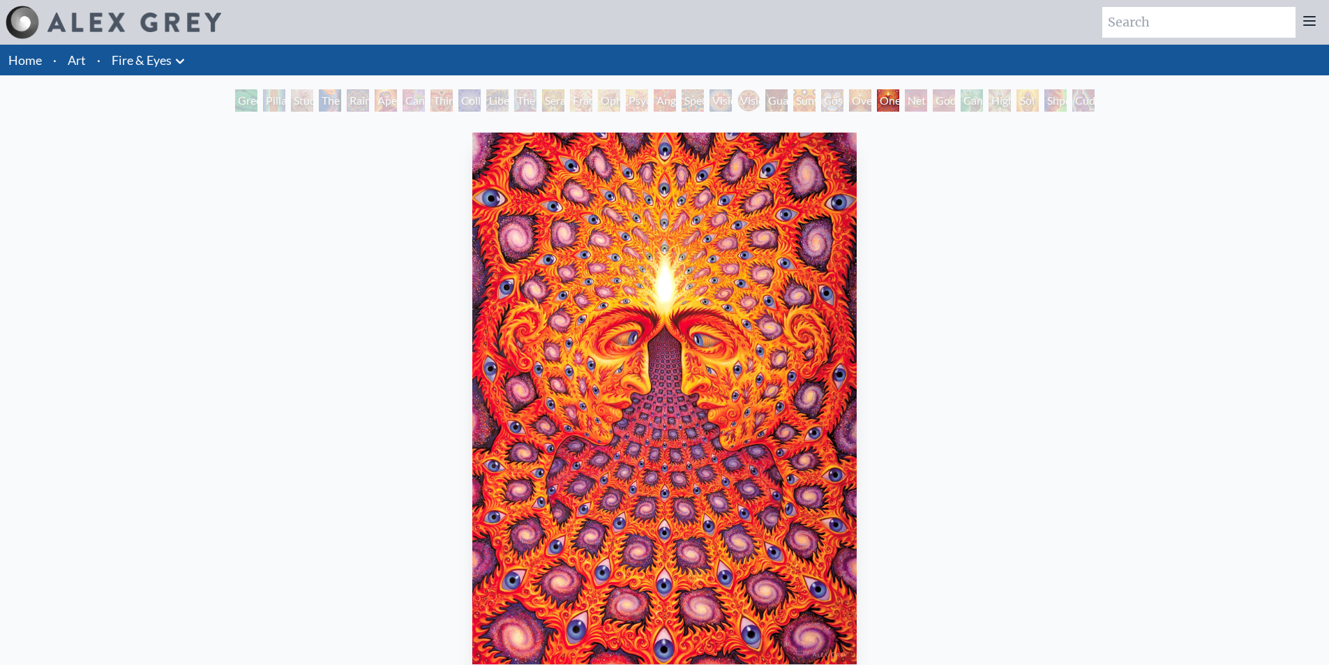
click at [908, 102] on div "Net of Being" at bounding box center [916, 100] width 22 height 22
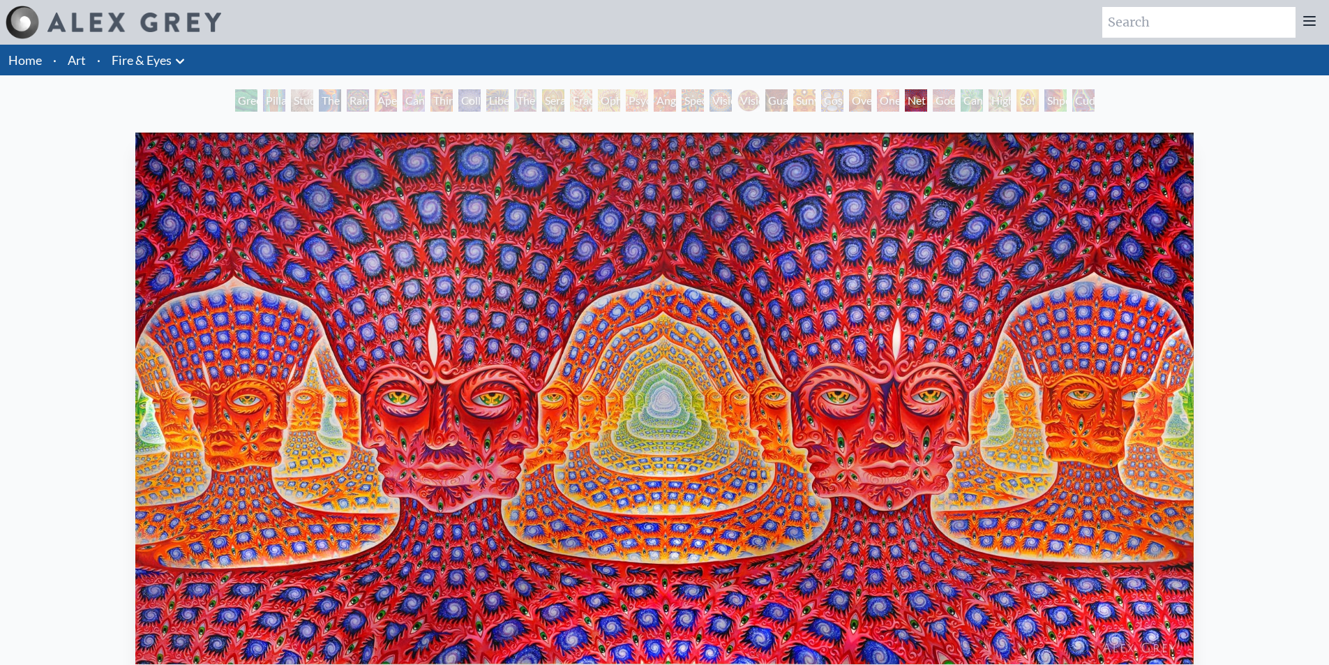
click at [933, 100] on div "Godself" at bounding box center [944, 100] width 22 height 22
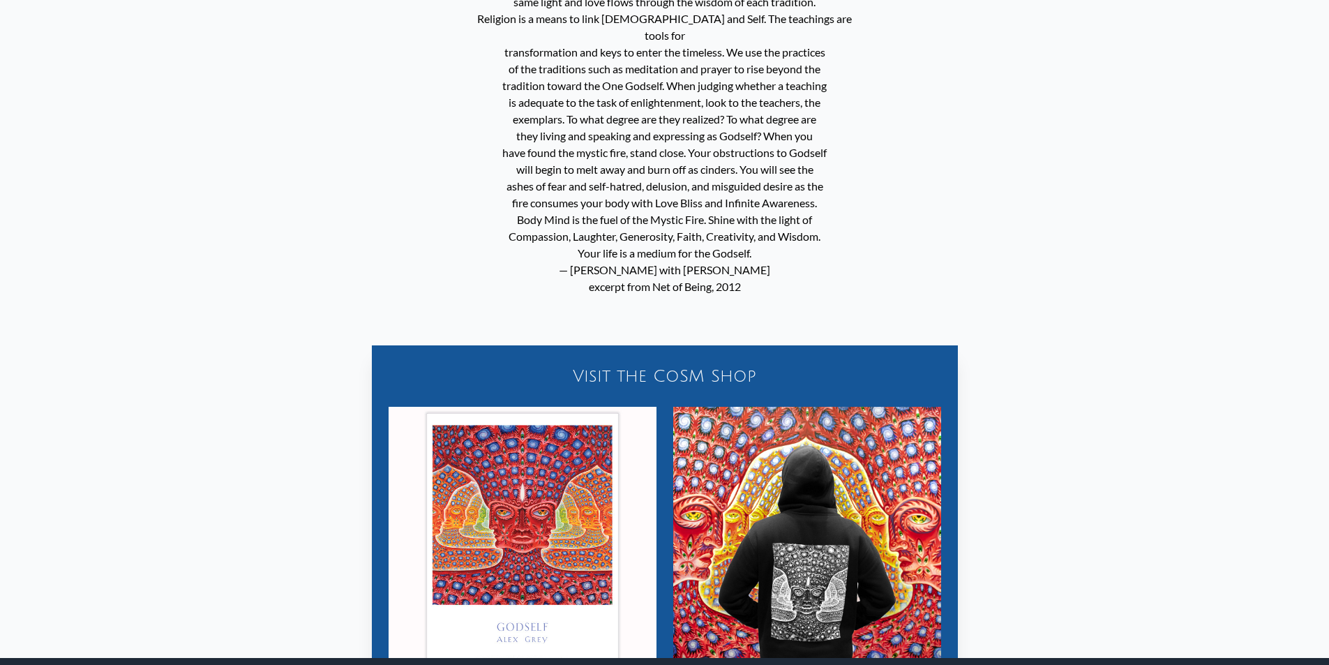
scroll to position [1116, 0]
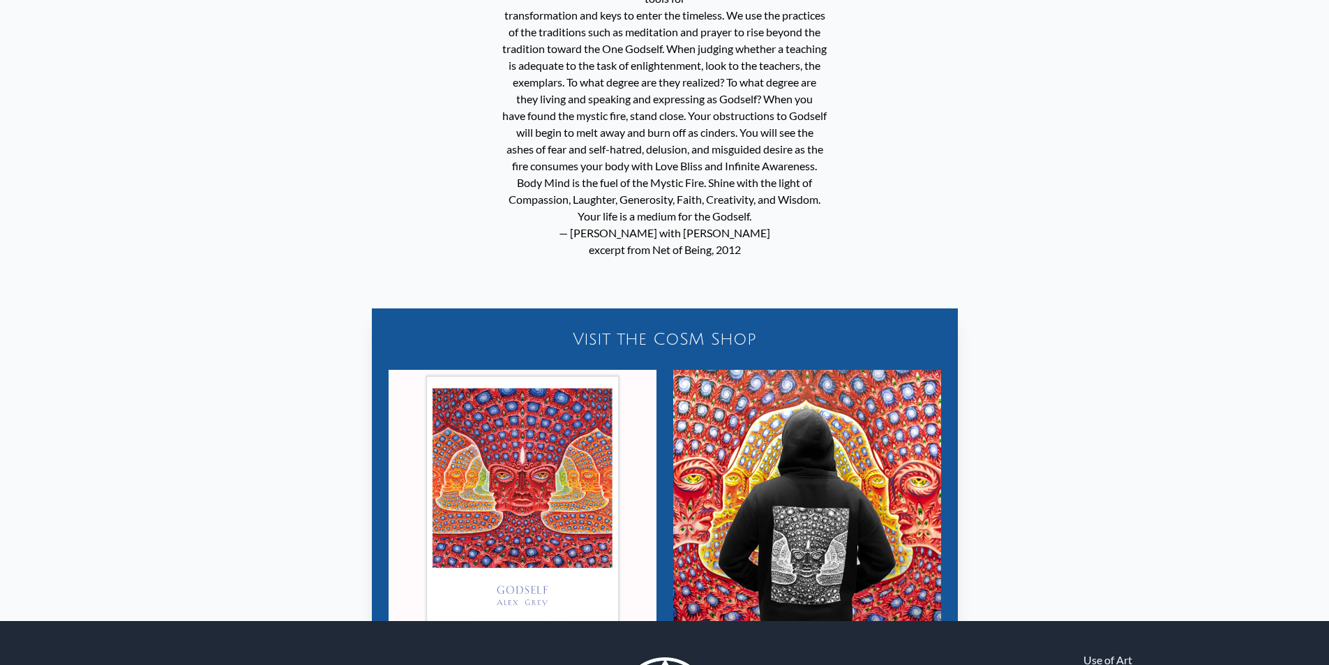
click at [811, 497] on img "26 / 31" at bounding box center [807, 504] width 268 height 268
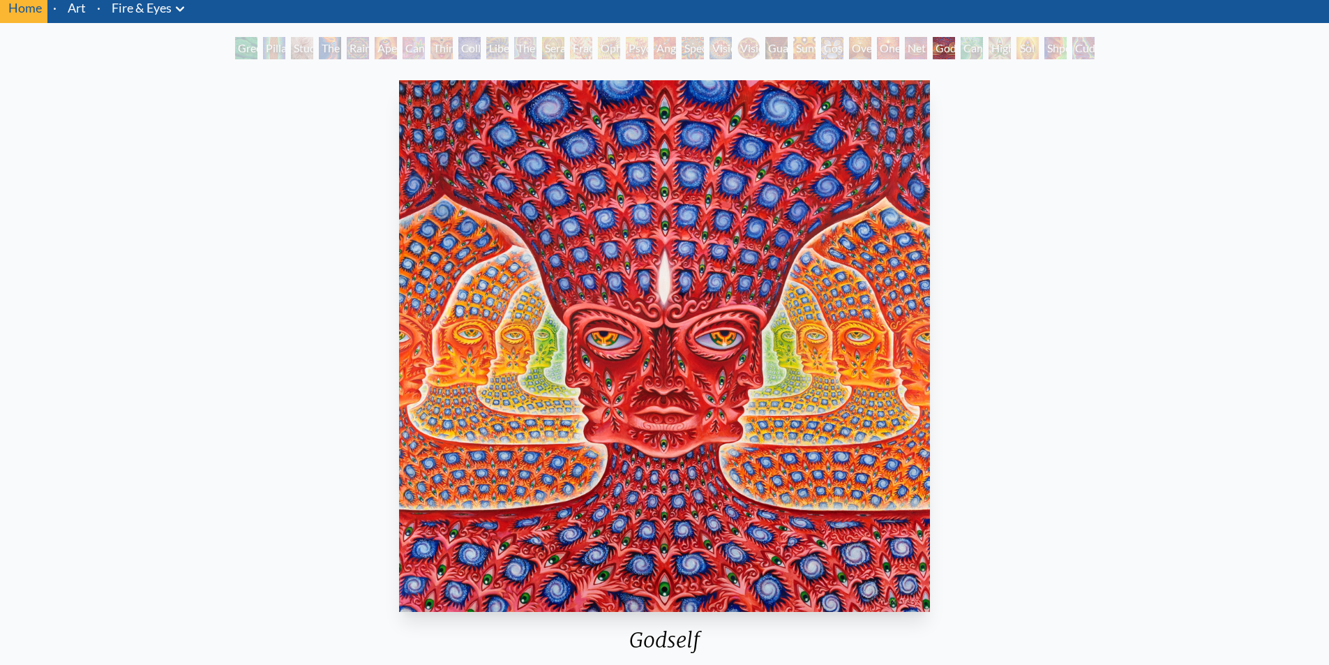
scroll to position [0, 0]
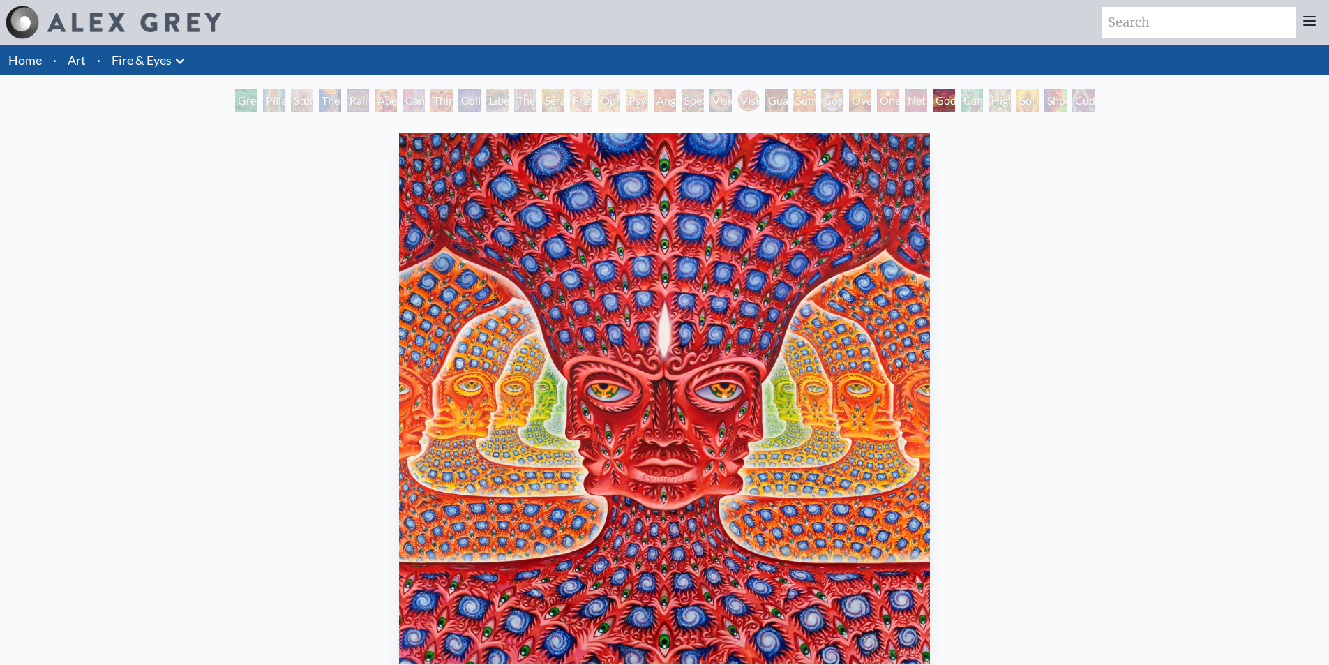
click at [291, 107] on div "Study for the Great Turn" at bounding box center [302, 100] width 22 height 22
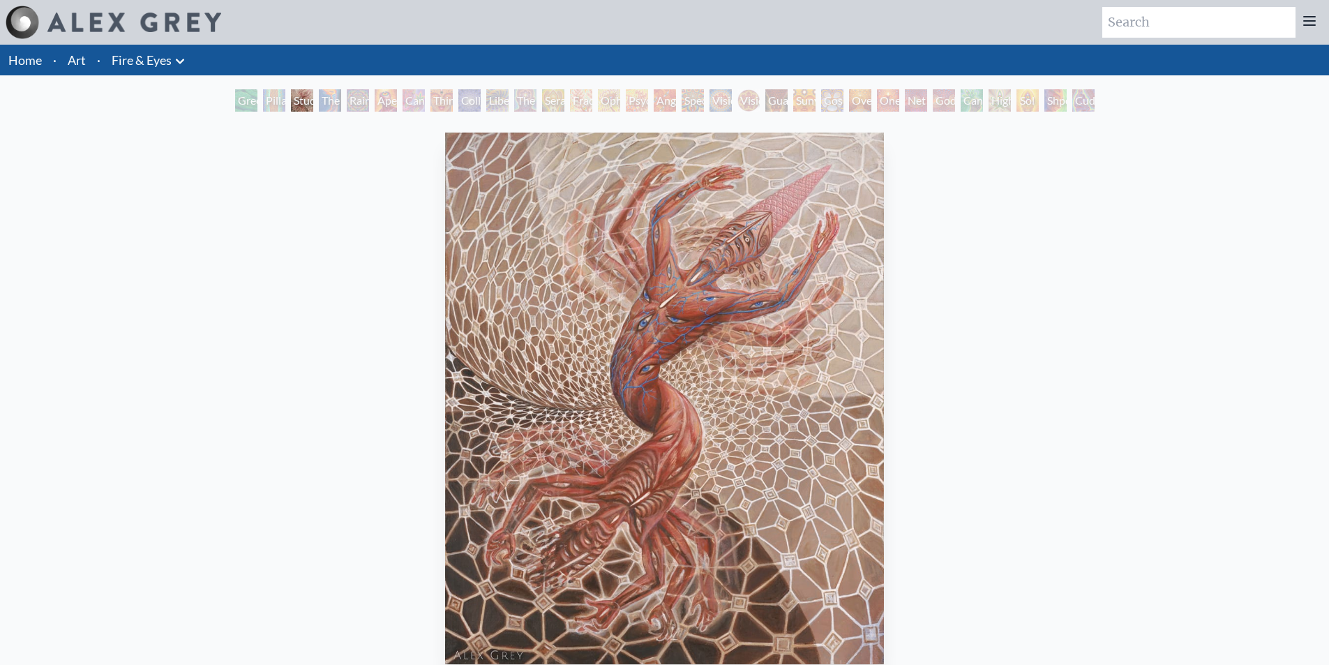
click at [336, 101] on div "The Torch" at bounding box center [330, 100] width 22 height 22
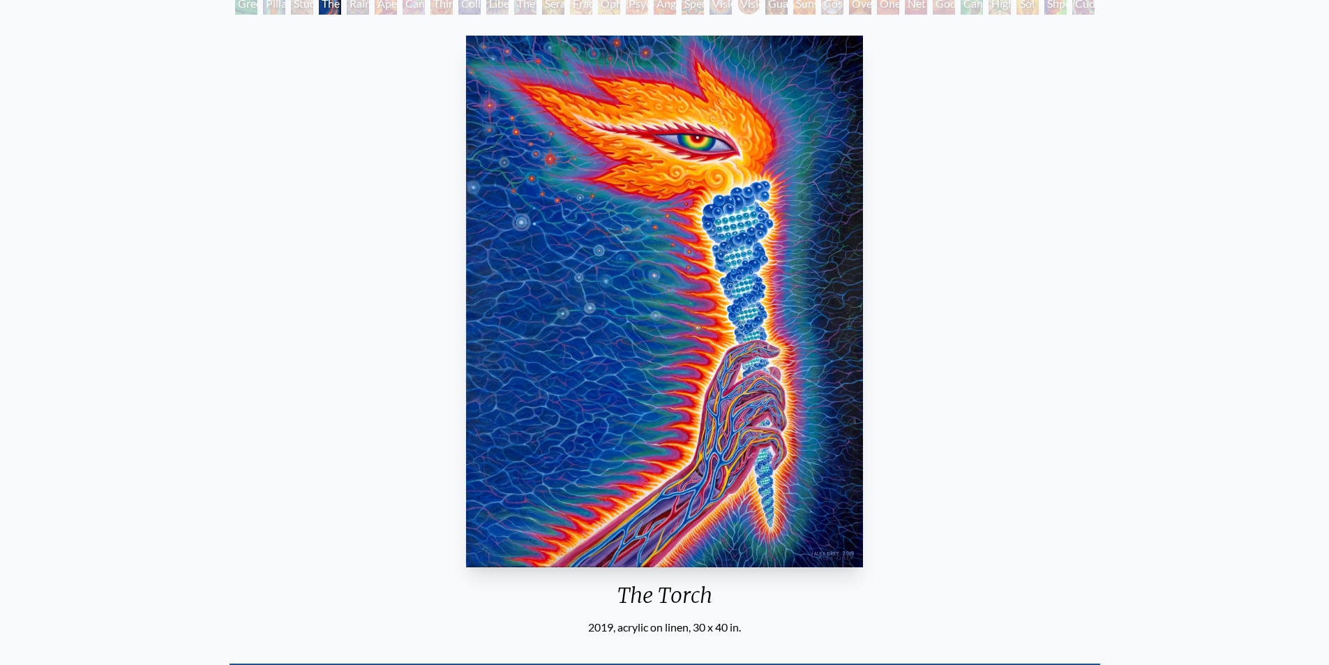
scroll to position [419, 0]
